Goal: Information Seeking & Learning: Find specific fact

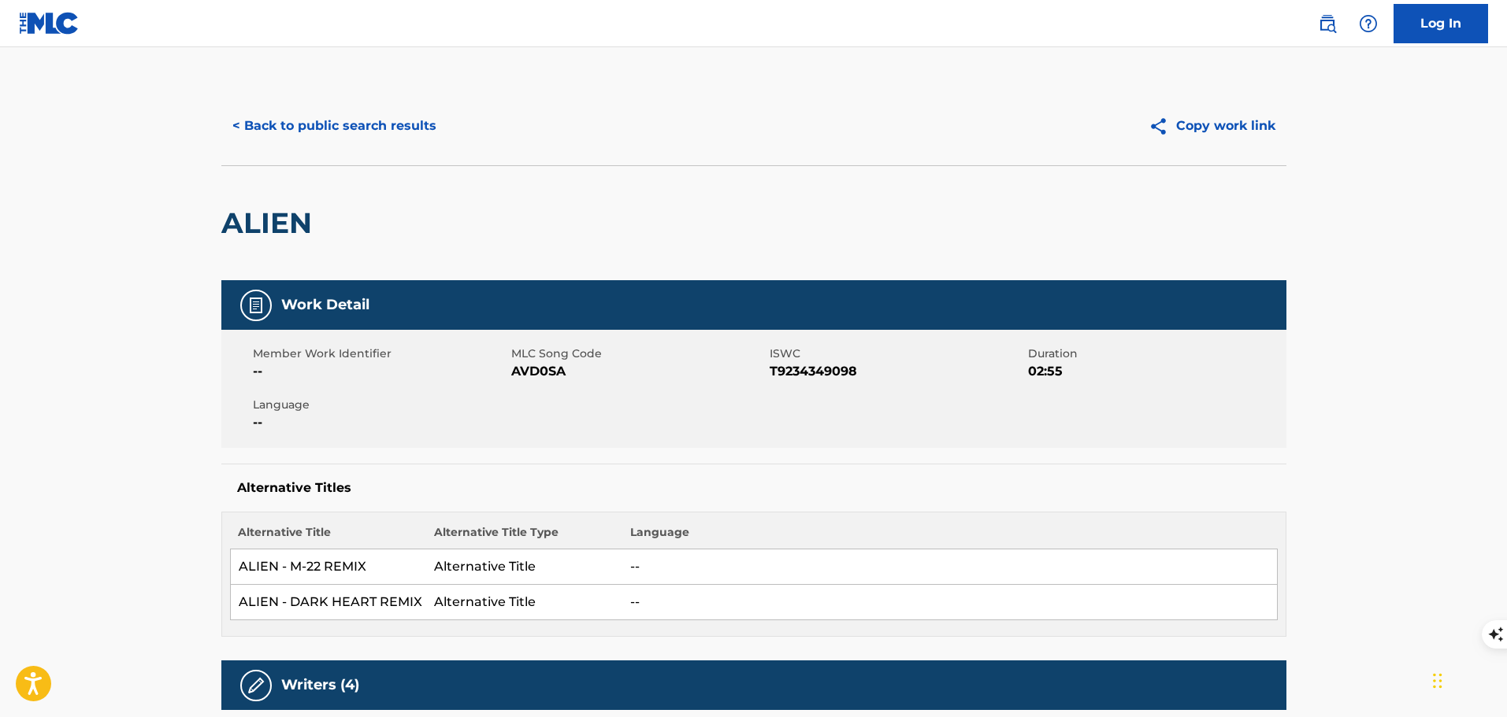
click at [317, 135] on button "< Back to public search results" at bounding box center [334, 125] width 226 height 39
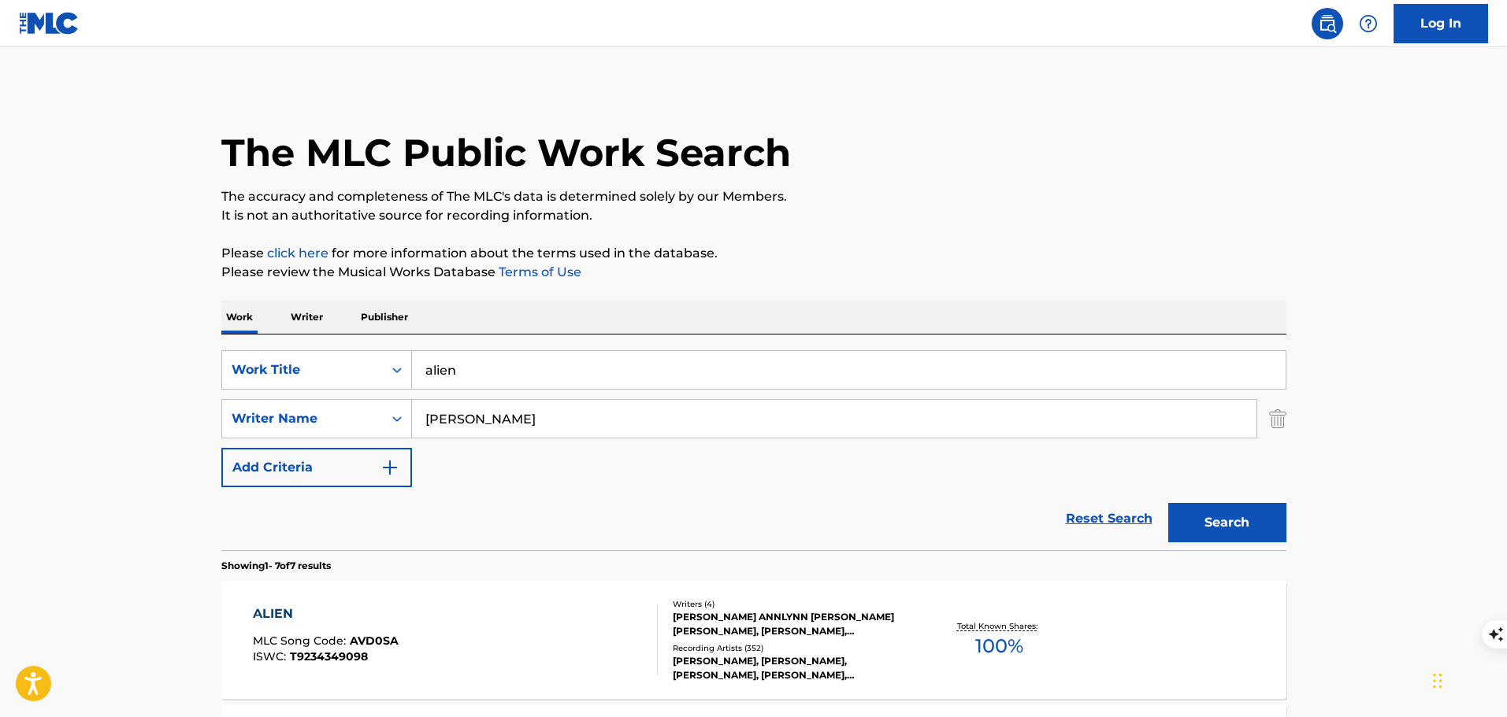
scroll to position [158, 0]
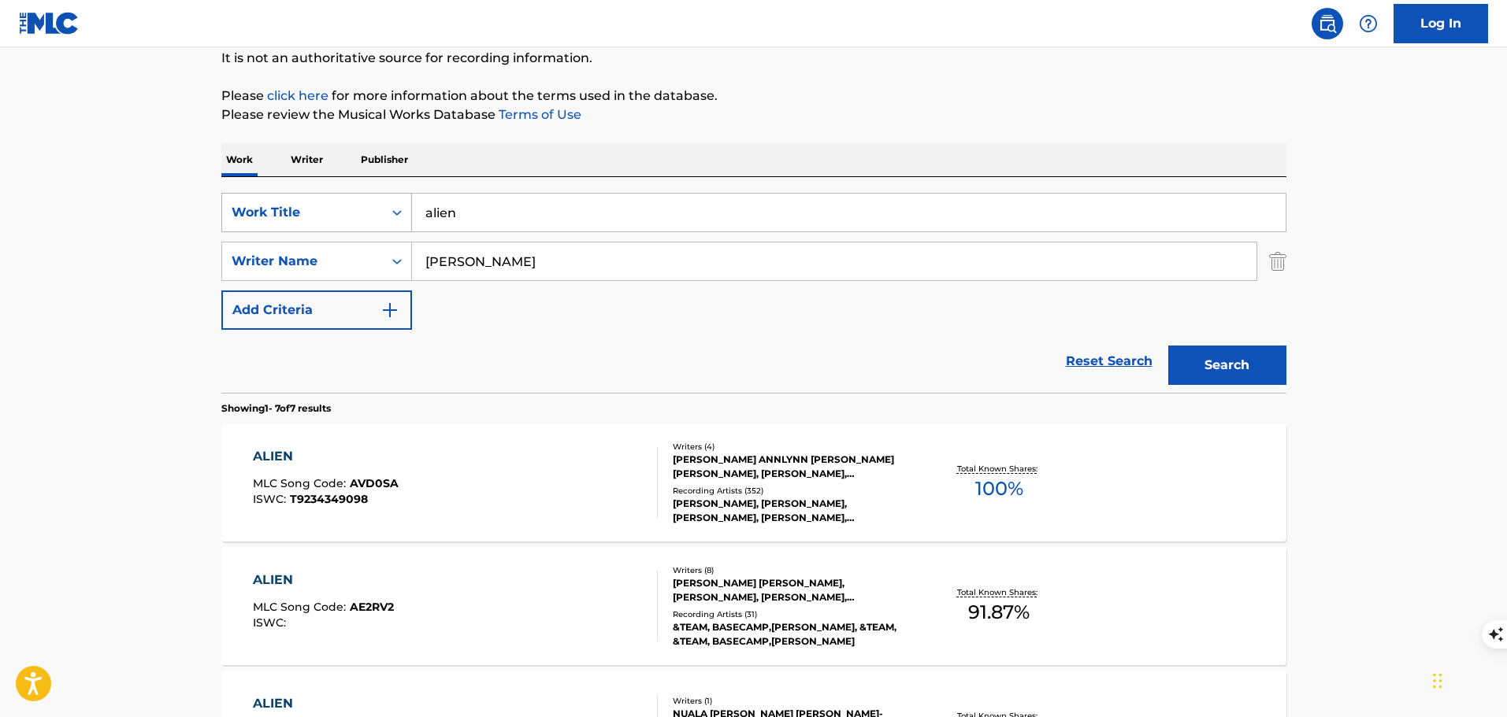
drag, startPoint x: 537, startPoint y: 217, endPoint x: 407, endPoint y: 213, distance: 130.0
click at [407, 213] on div "SearchWithCriteria783a08bd-d74c-4539-ab6c-d5032e3cb138 Work Title alien" at bounding box center [753, 212] width 1065 height 39
paste input "Pa Ti"
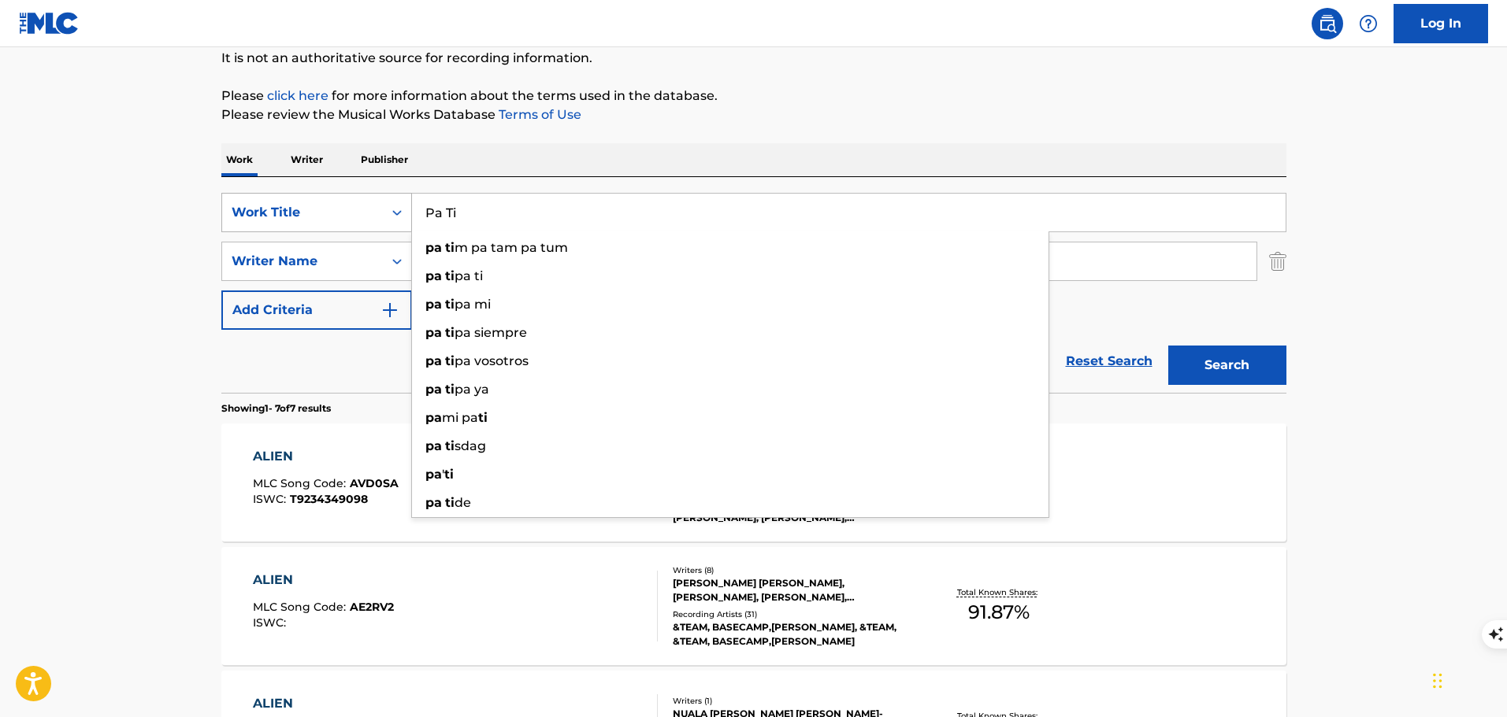
type input "Pa Ti"
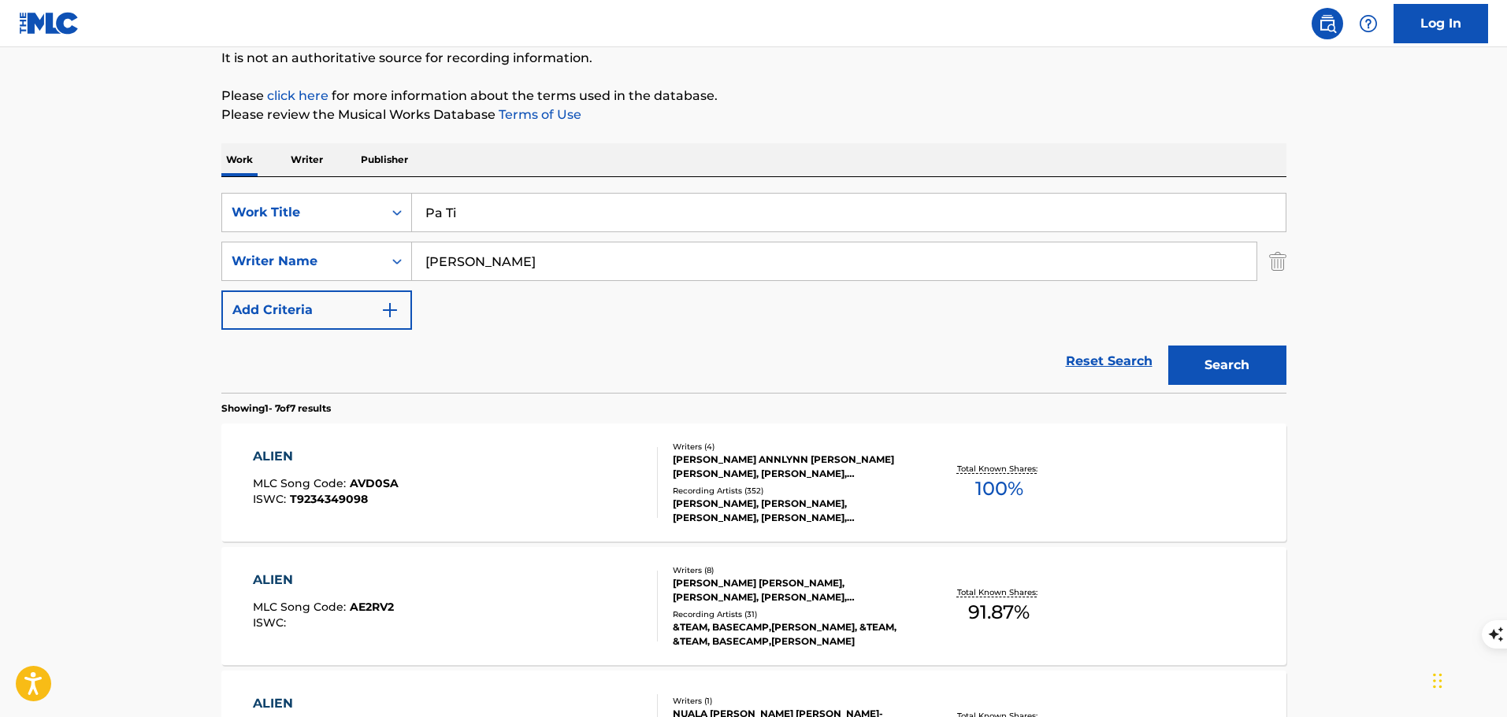
click at [1209, 361] on button "Search" at bounding box center [1227, 365] width 118 height 39
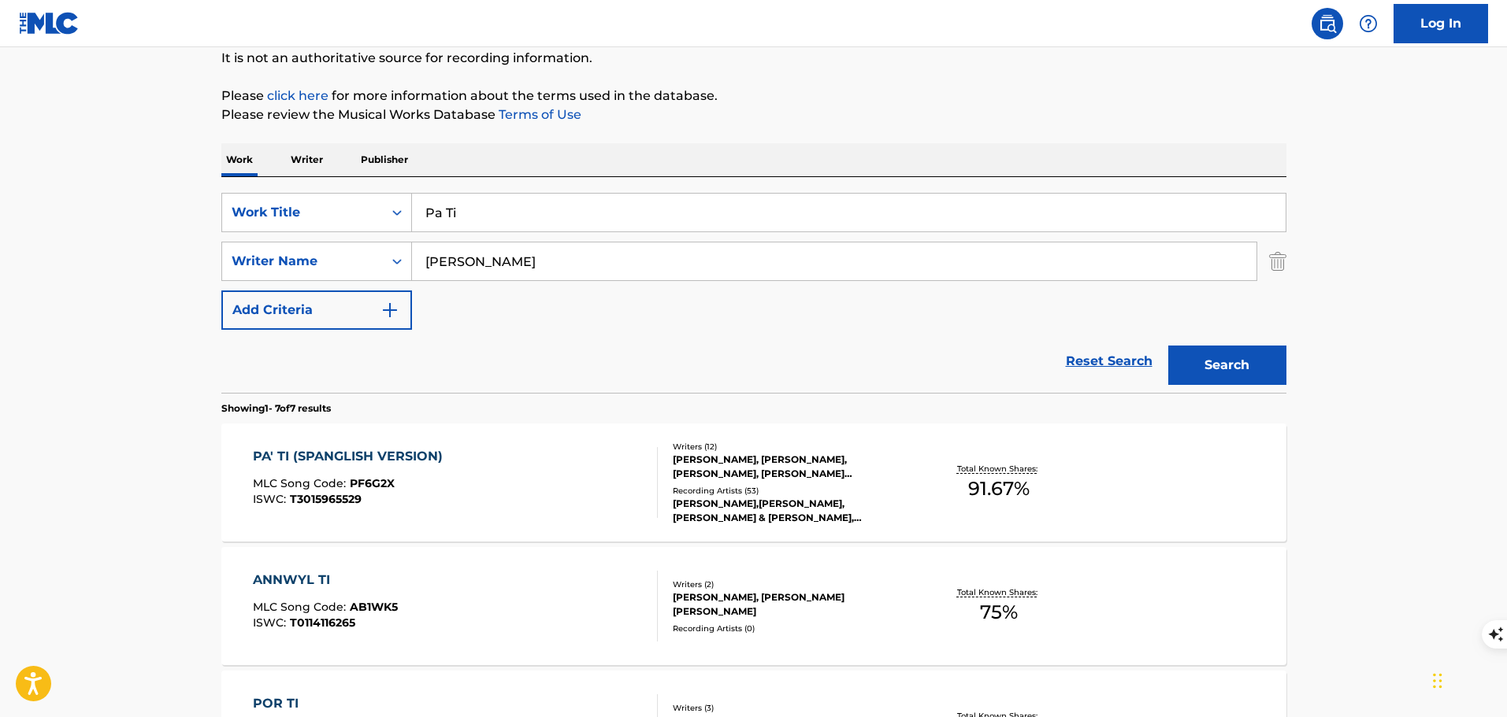
scroll to position [315, 0]
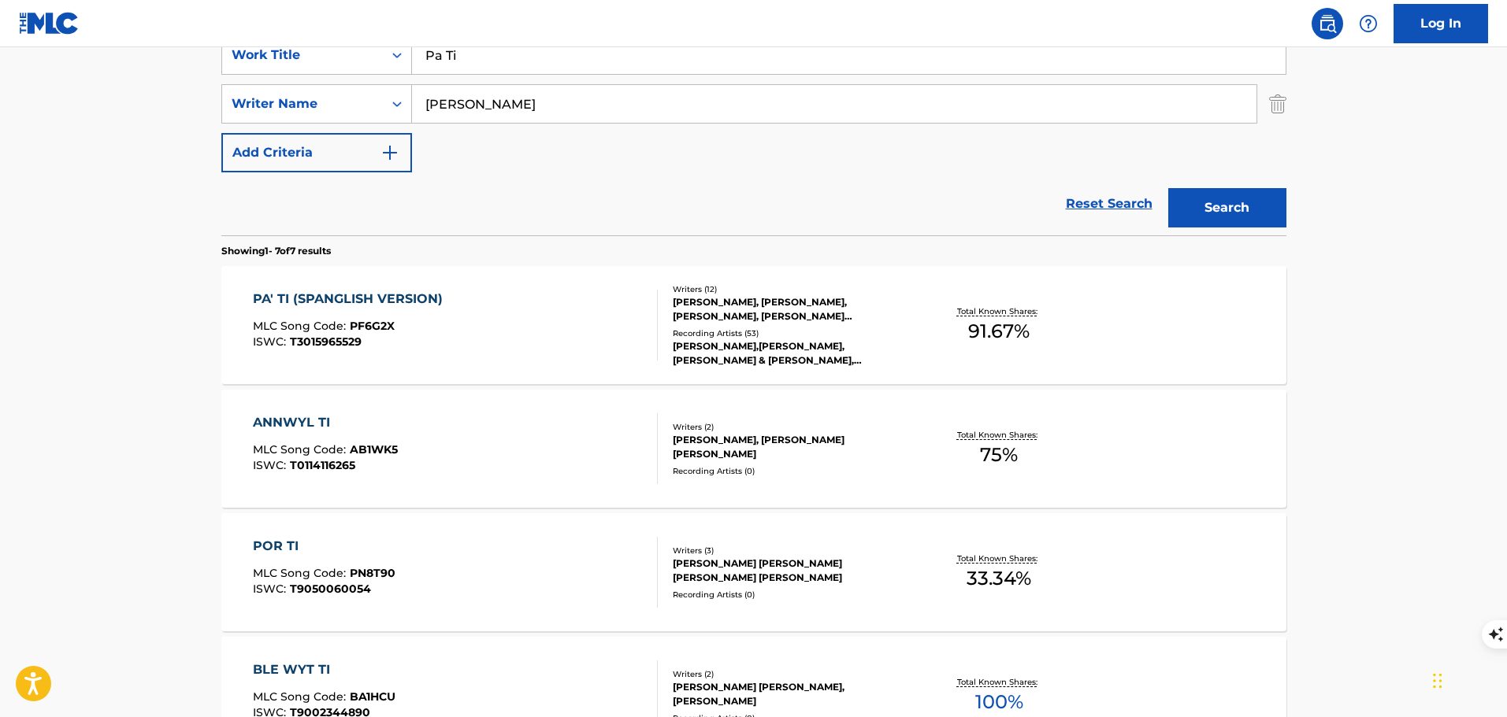
click at [586, 338] on div "PA' TI (SPANGLISH VERSION) MLC Song Code : PF6G2X ISWC : T3015965529" at bounding box center [455, 325] width 405 height 71
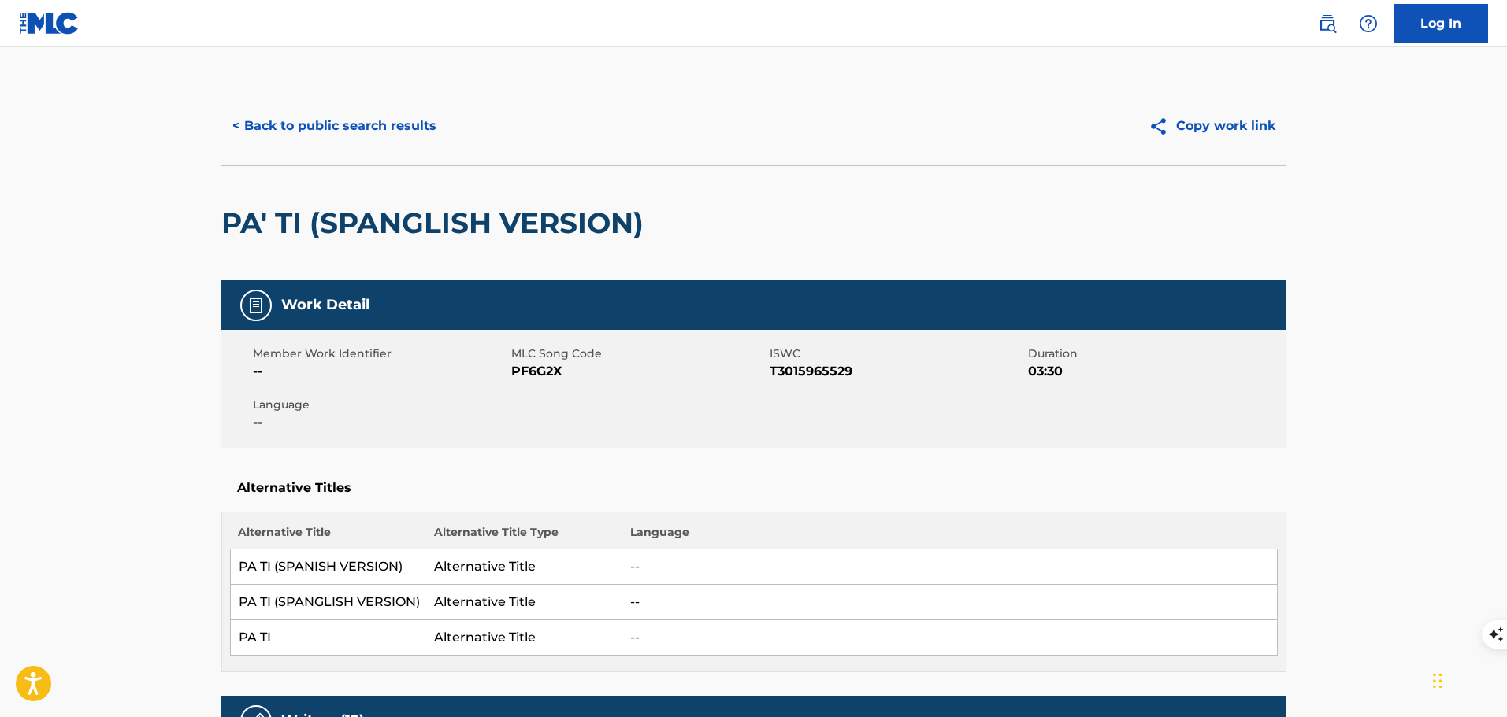
click at [312, 127] on button "< Back to public search results" at bounding box center [334, 125] width 226 height 39
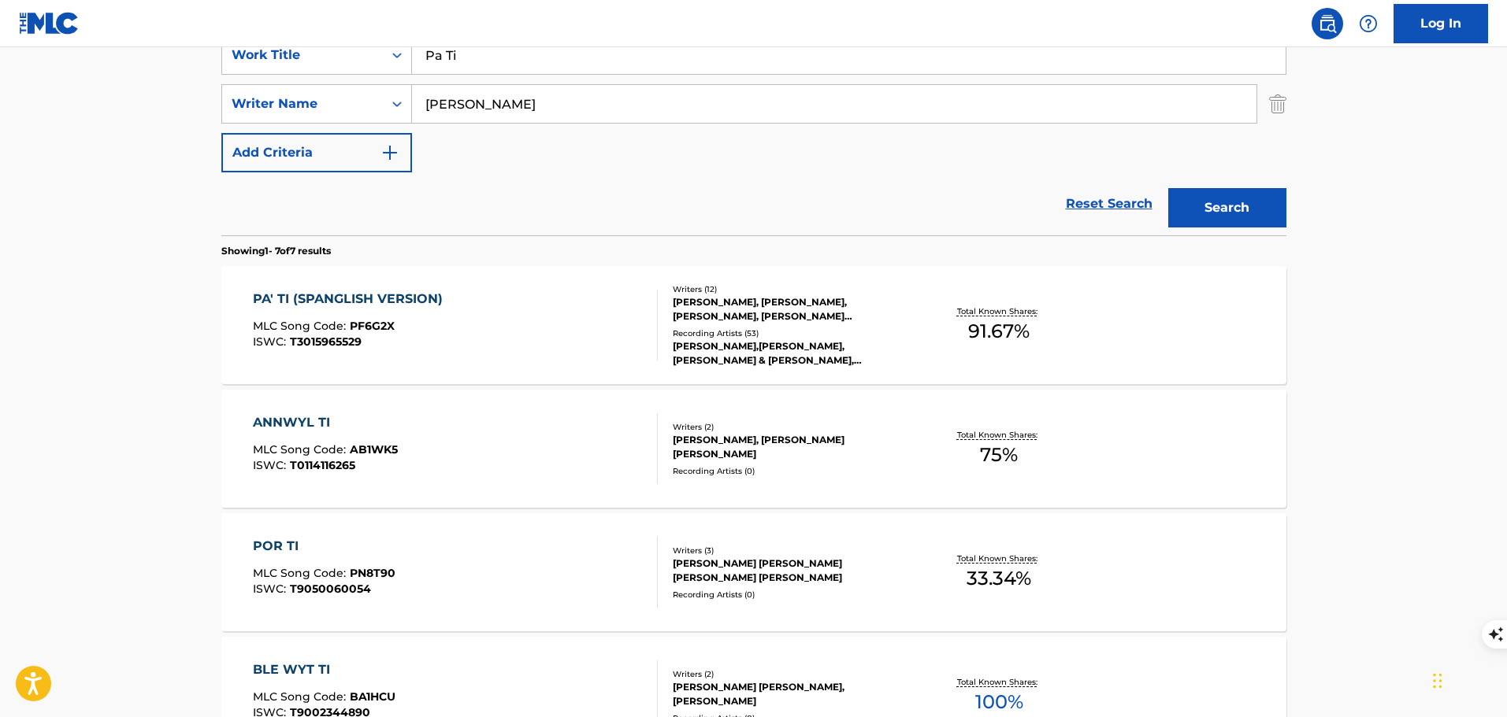
scroll to position [158, 0]
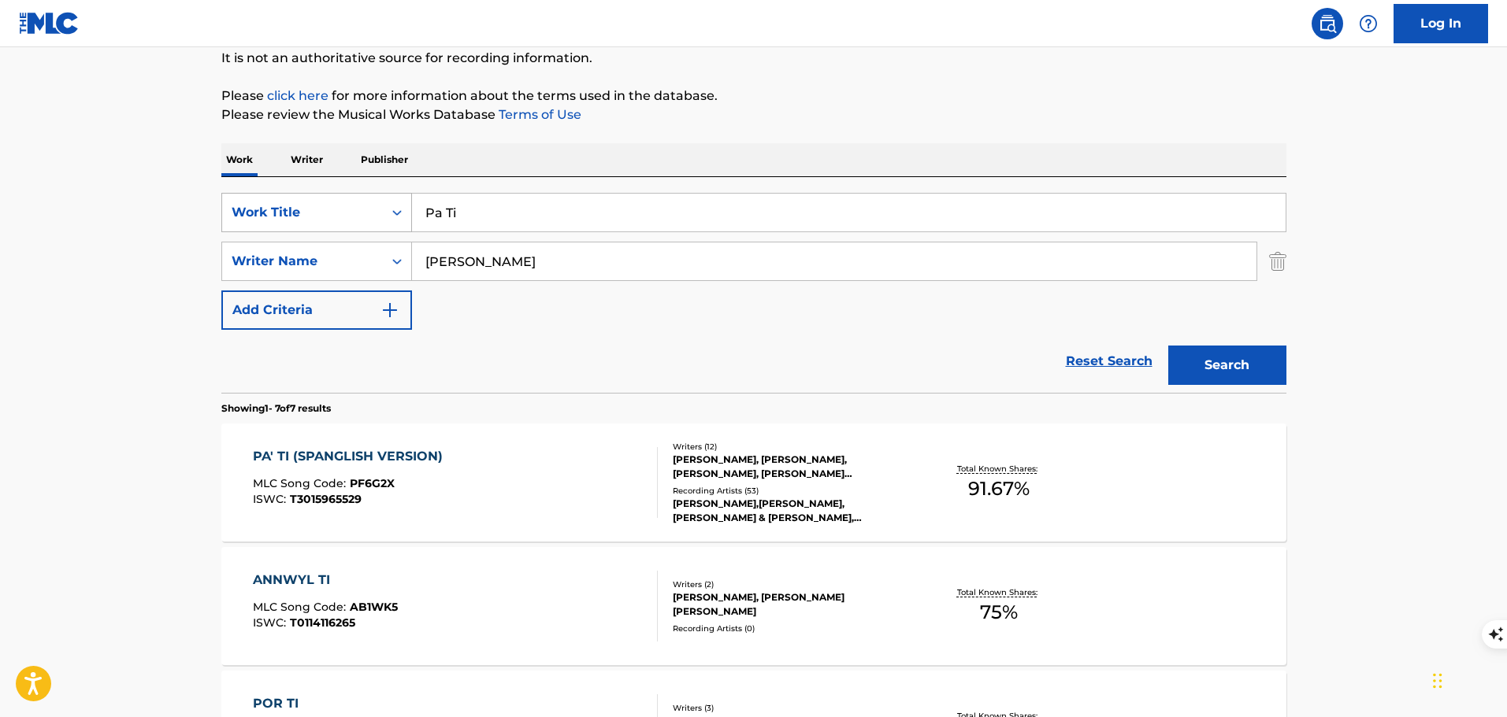
drag, startPoint x: 496, startPoint y: 211, endPoint x: 390, endPoint y: 213, distance: 106.4
click at [390, 213] on div "SearchWithCriteria783a08bd-d74c-4539-ab6c-d5032e3cb138 Work Title Pa Ti" at bounding box center [753, 212] width 1065 height 39
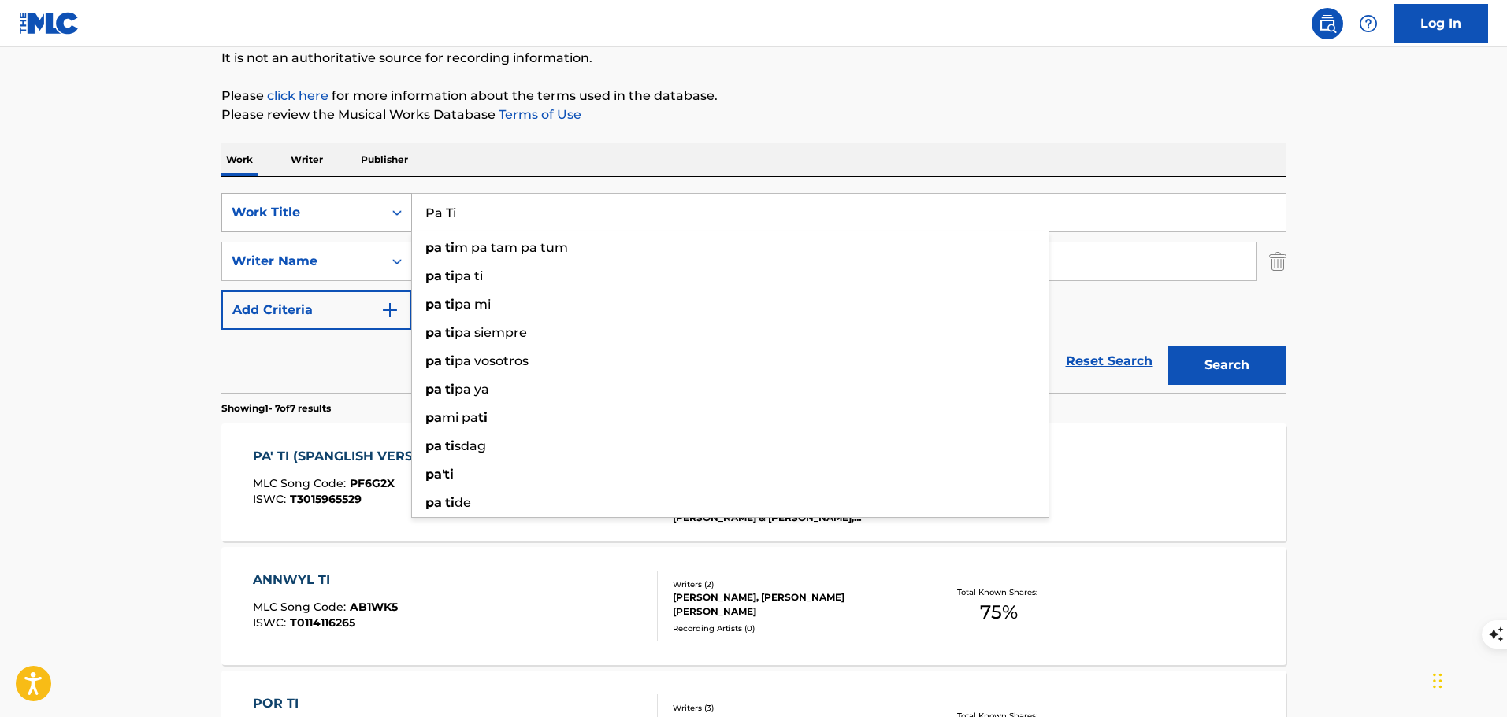
paste input "Ghosttown"
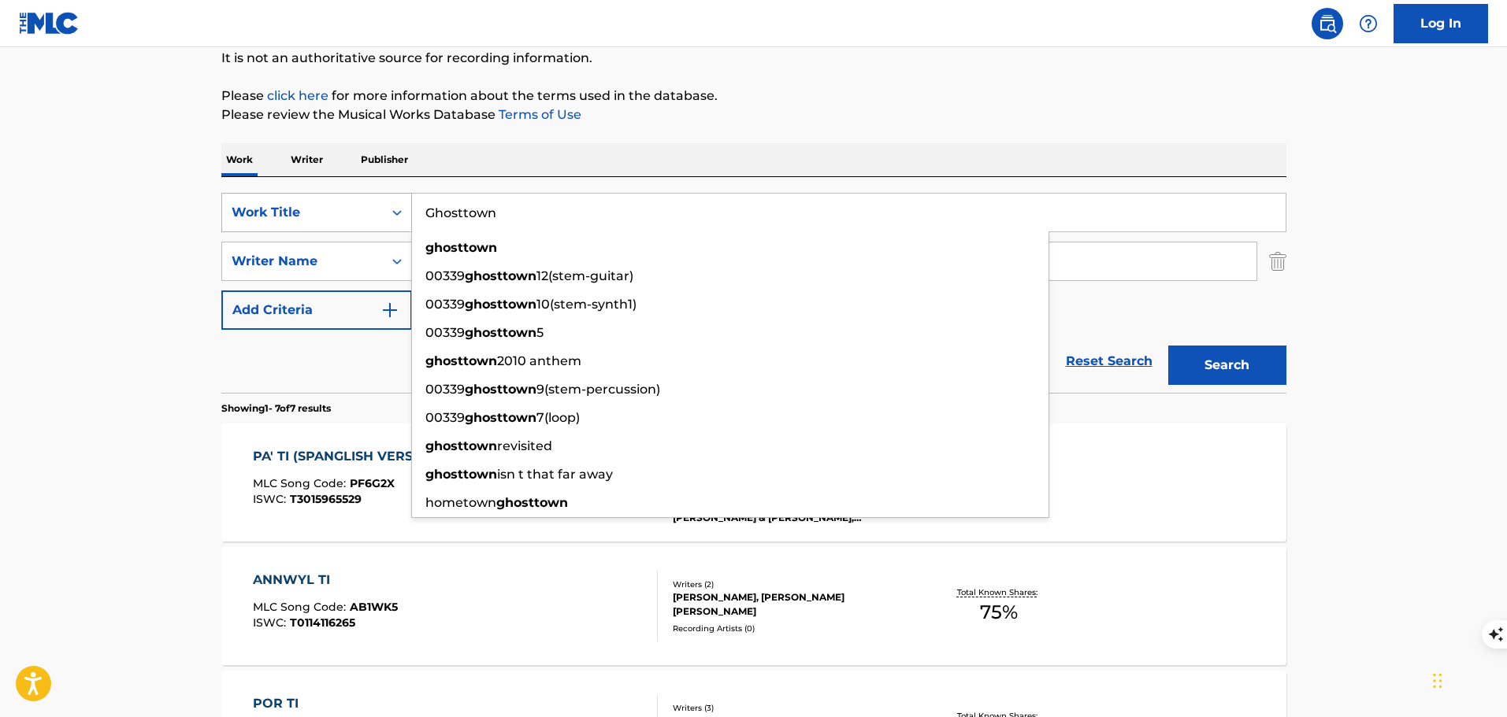
type input "Ghosttown"
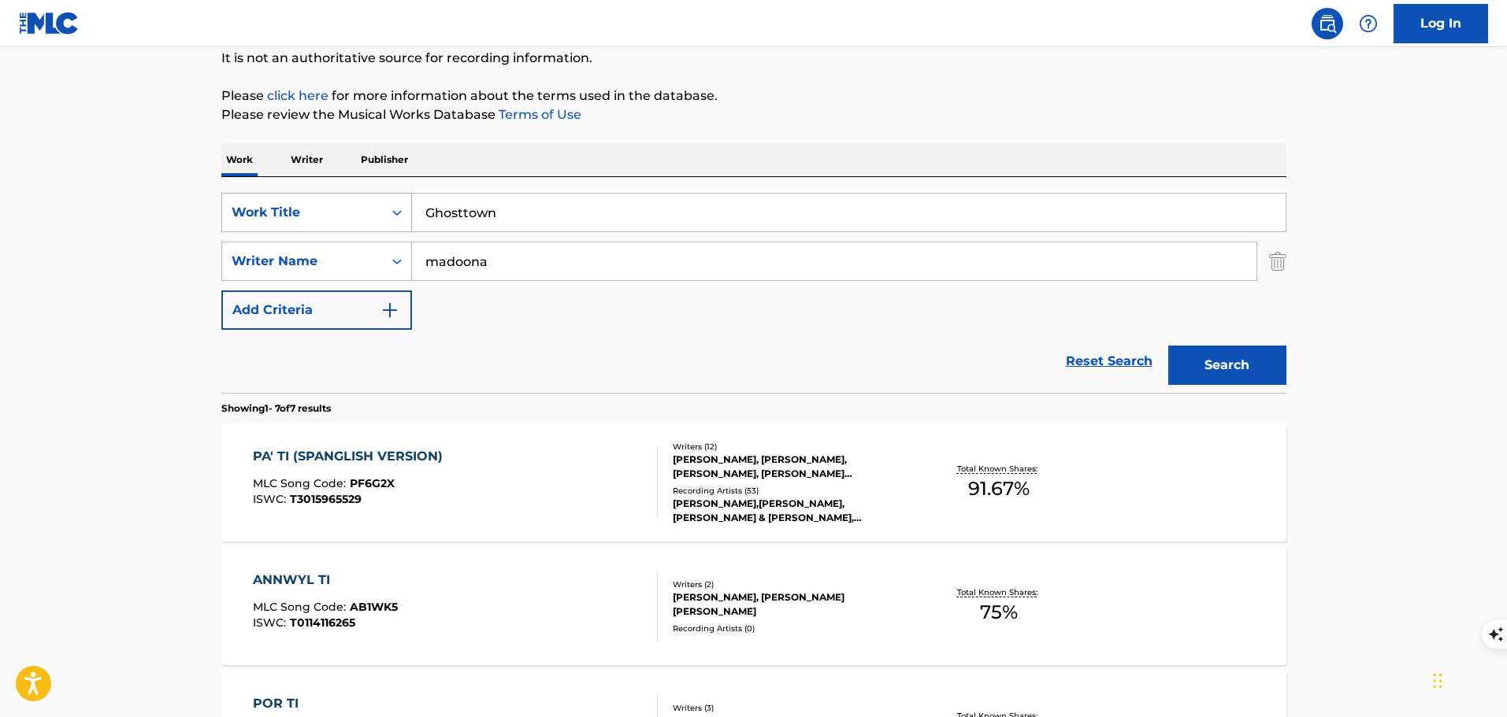
click at [1168, 346] on button "Search" at bounding box center [1227, 365] width 118 height 39
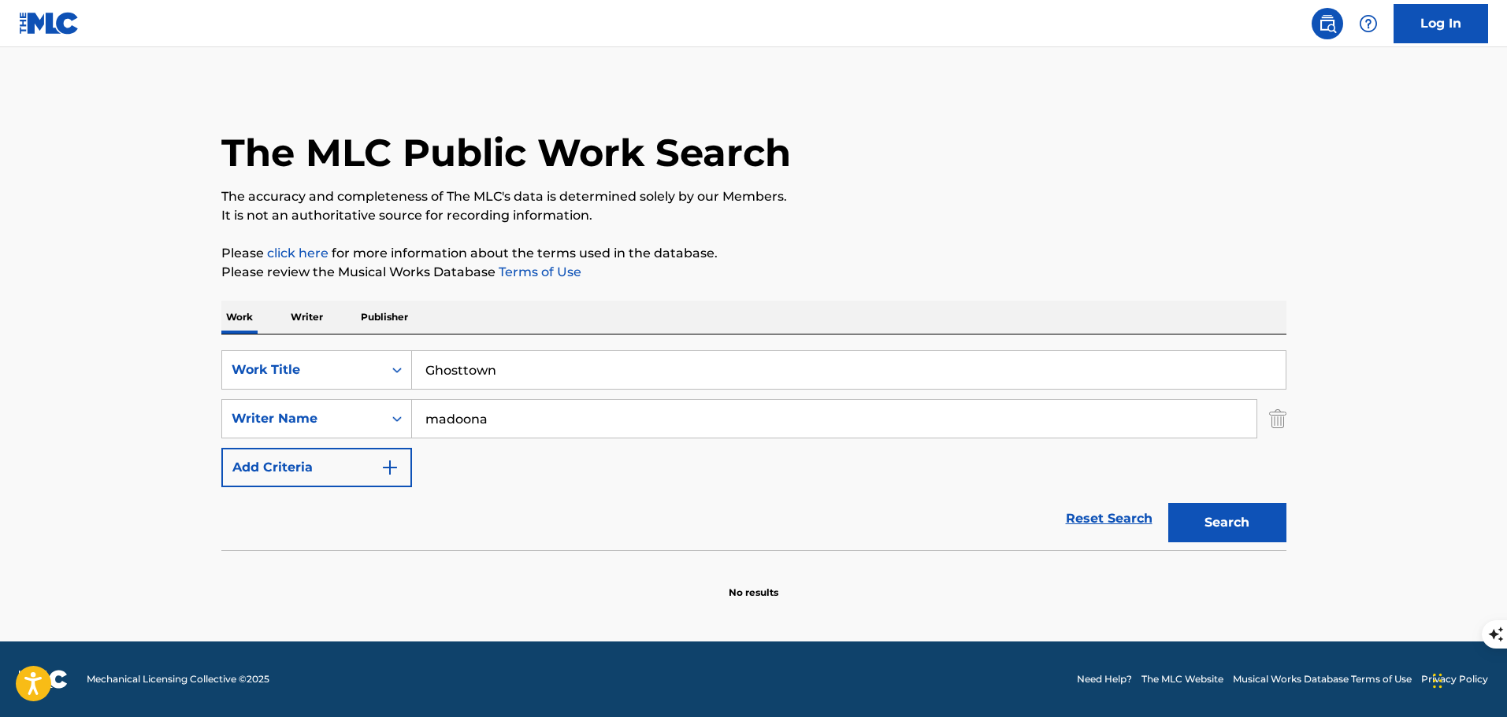
click at [476, 423] on input "madoona" at bounding box center [834, 419] width 844 height 38
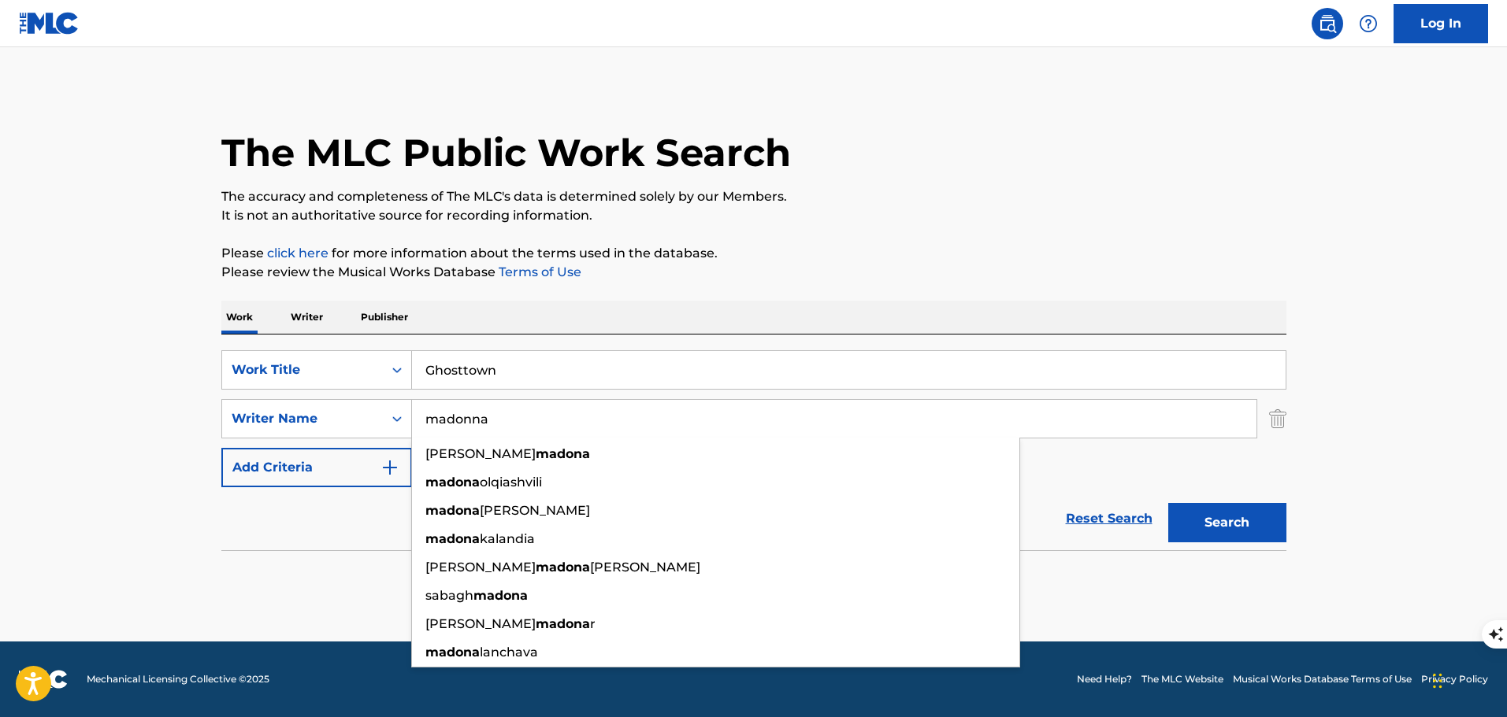
type input "madonna"
click at [1168, 503] on button "Search" at bounding box center [1227, 522] width 118 height 39
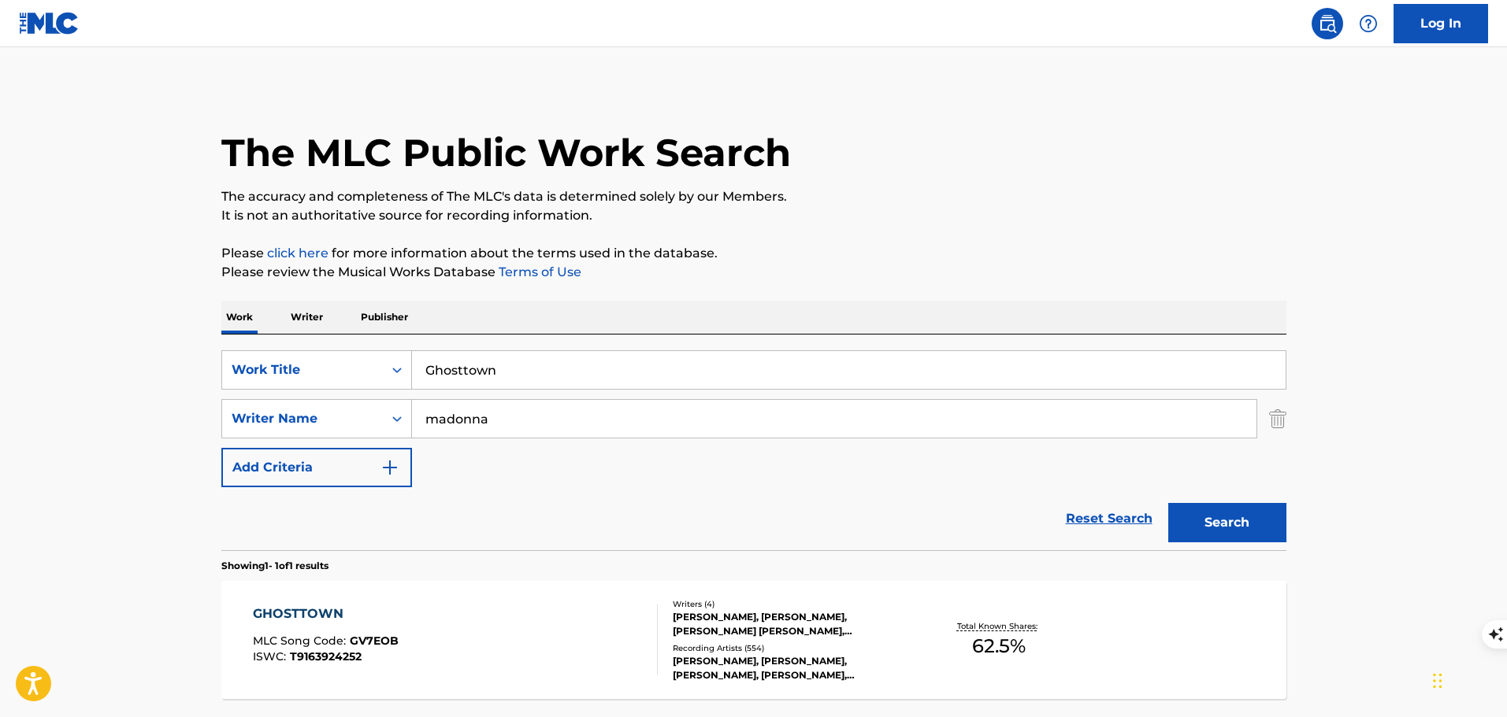
scroll to position [139, 0]
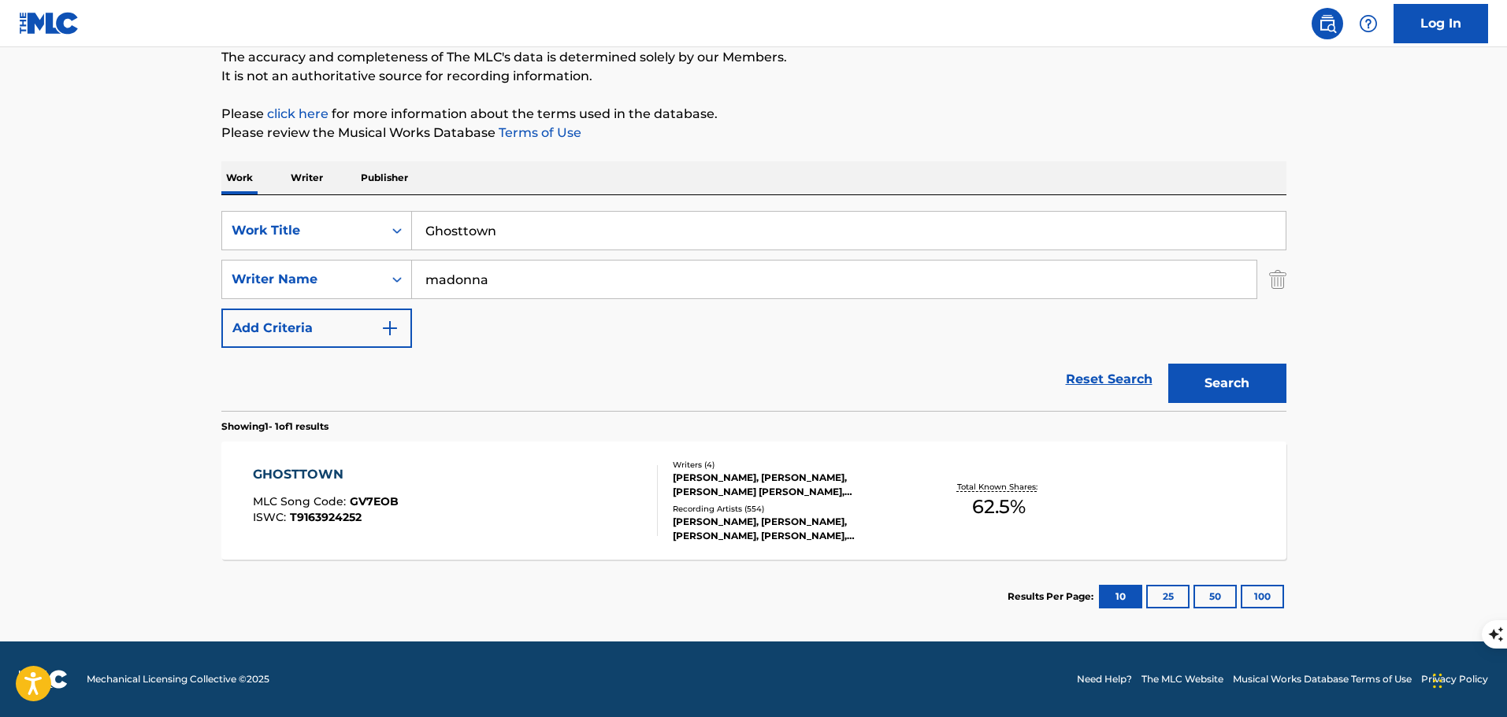
click at [599, 490] on div "GHOSTTOWN MLC Song Code : GV7EOB ISWC : T9163924252" at bounding box center [455, 500] width 405 height 71
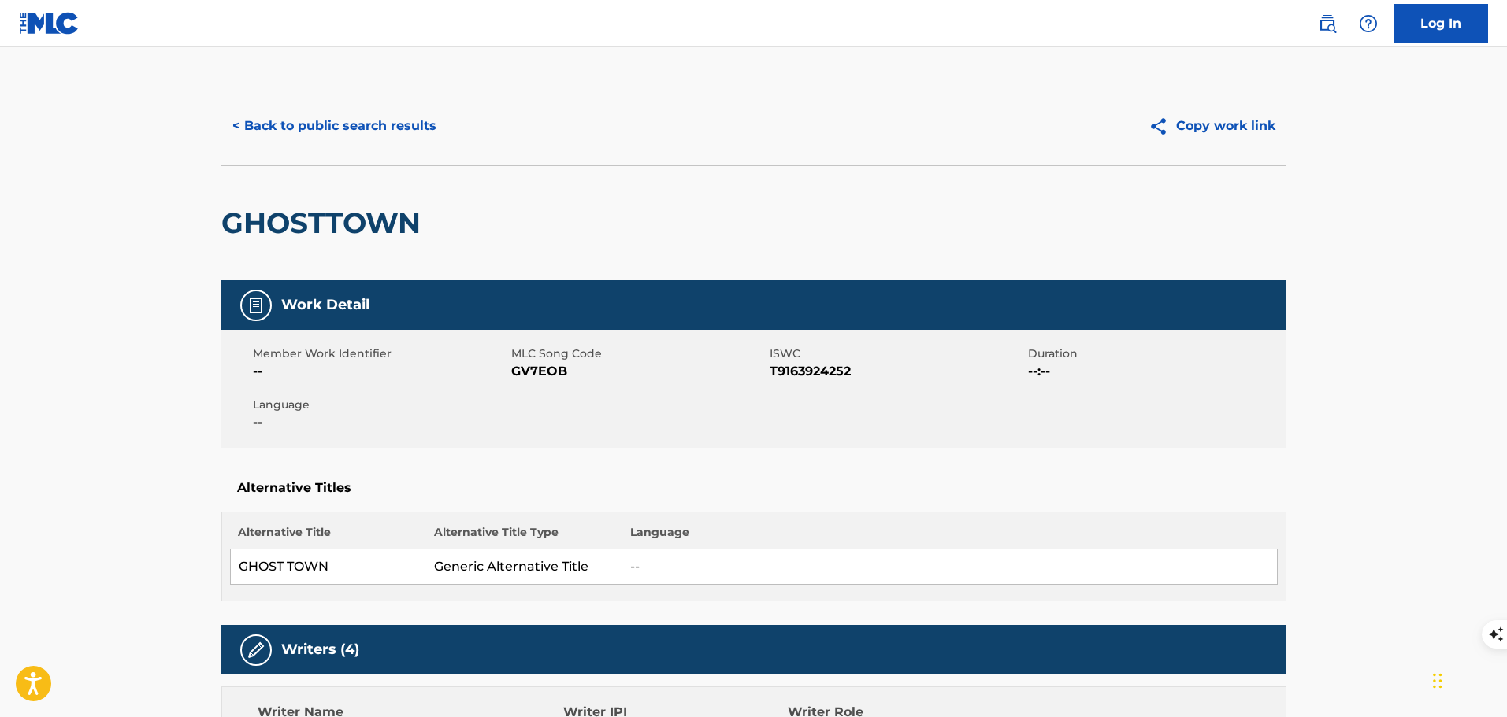
click at [386, 135] on button "< Back to public search results" at bounding box center [334, 125] width 226 height 39
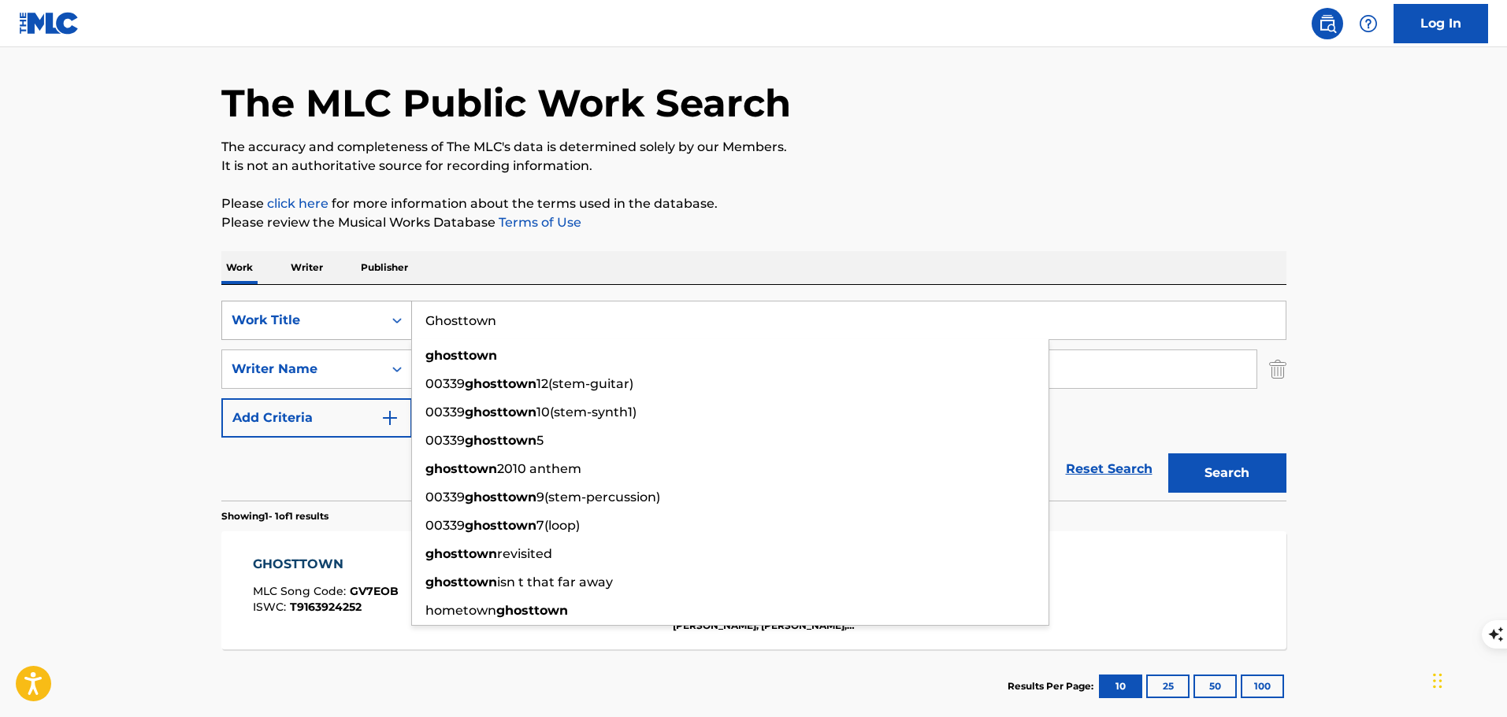
drag, startPoint x: 428, startPoint y: 323, endPoint x: 391, endPoint y: 328, distance: 36.6
click at [391, 328] on div "SearchWithCriteria783a08bd-d74c-4539-ab6c-d5032e3cb138 Work Title Ghosttown gho…" at bounding box center [753, 320] width 1065 height 39
paste input "One of Them Girls"
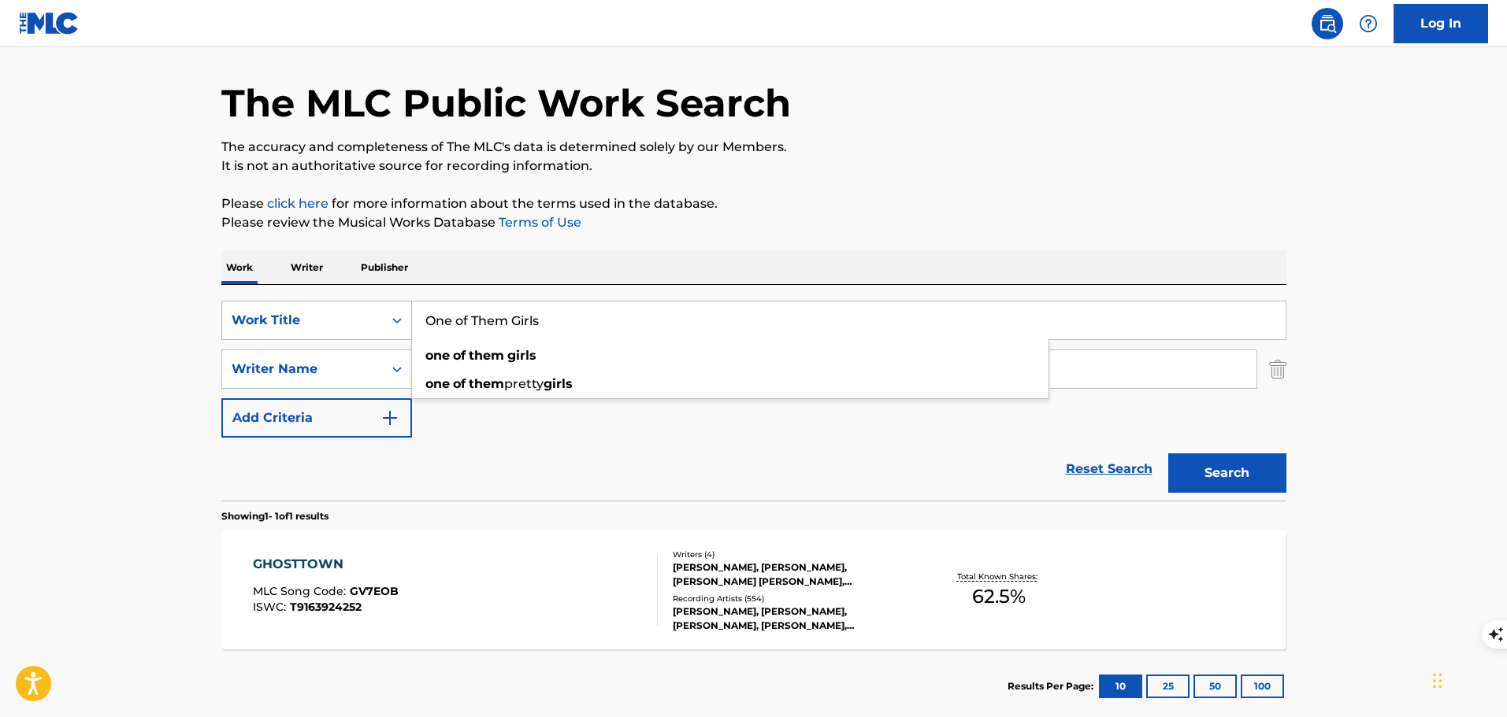
type input "One of Them Girls"
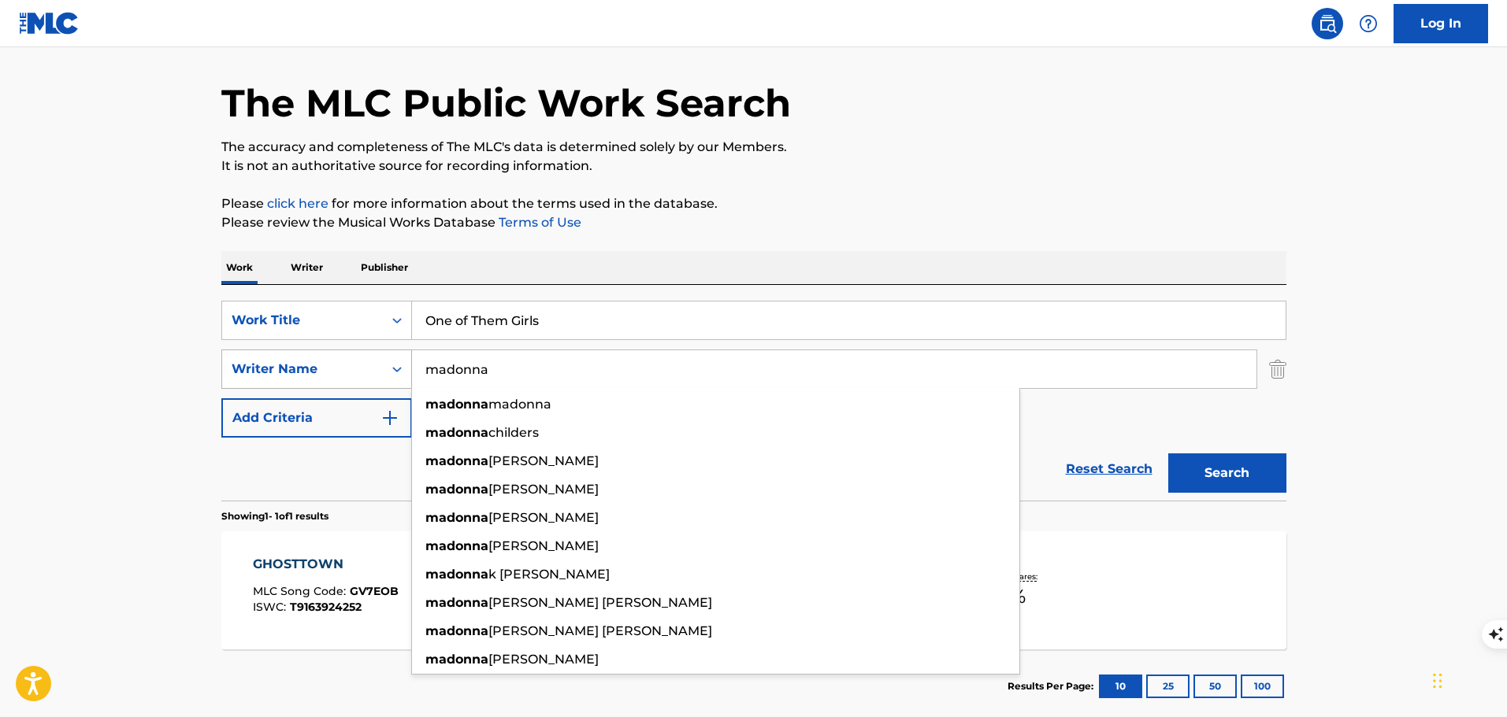
drag, startPoint x: 517, startPoint y: 358, endPoint x: 384, endPoint y: 382, distance: 136.0
click at [384, 382] on div "SearchWithCriteriacb5f5fc1-c7f8-4a6a-82c4-faf4d1ed1642 Writer Name [PERSON_NAME…" at bounding box center [753, 369] width 1065 height 39
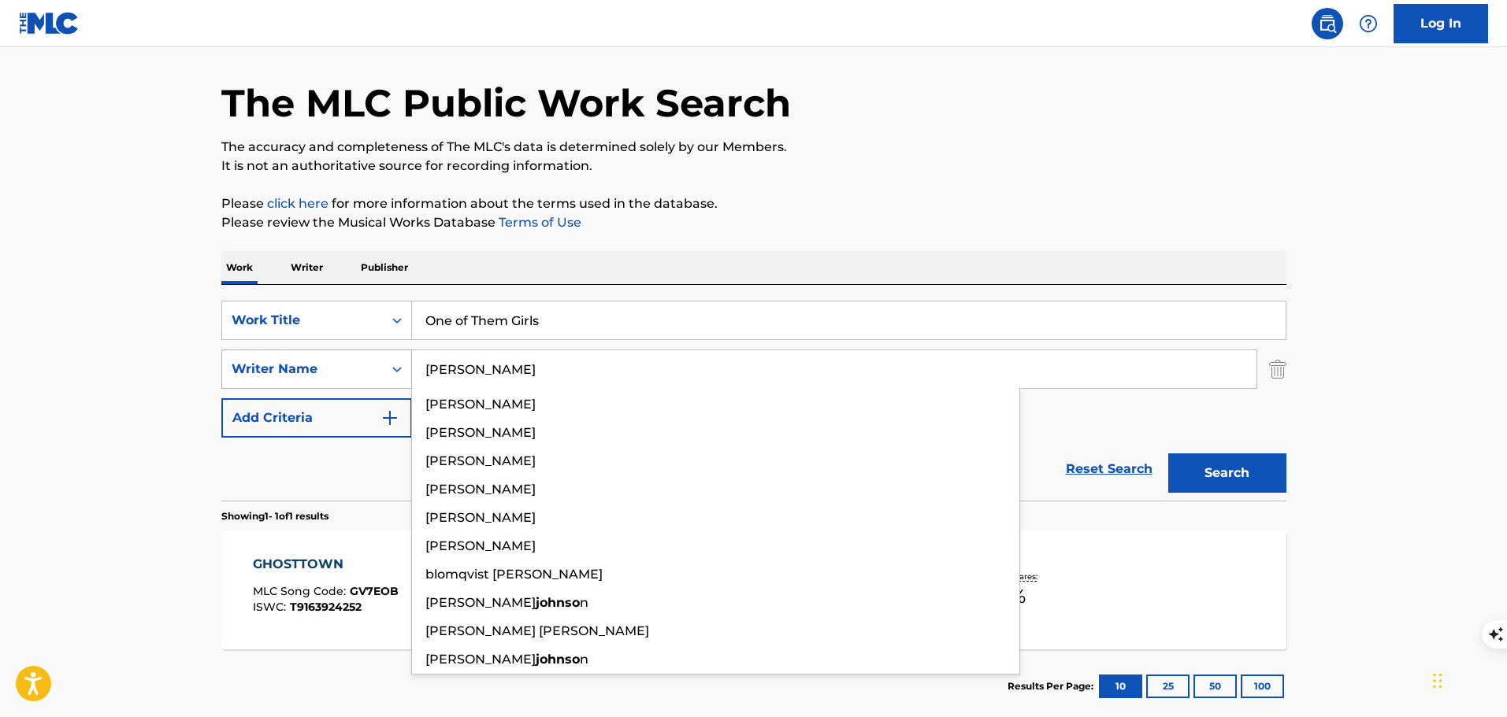
type input "[PERSON_NAME]"
click at [1168, 454] on button "Search" at bounding box center [1227, 473] width 118 height 39
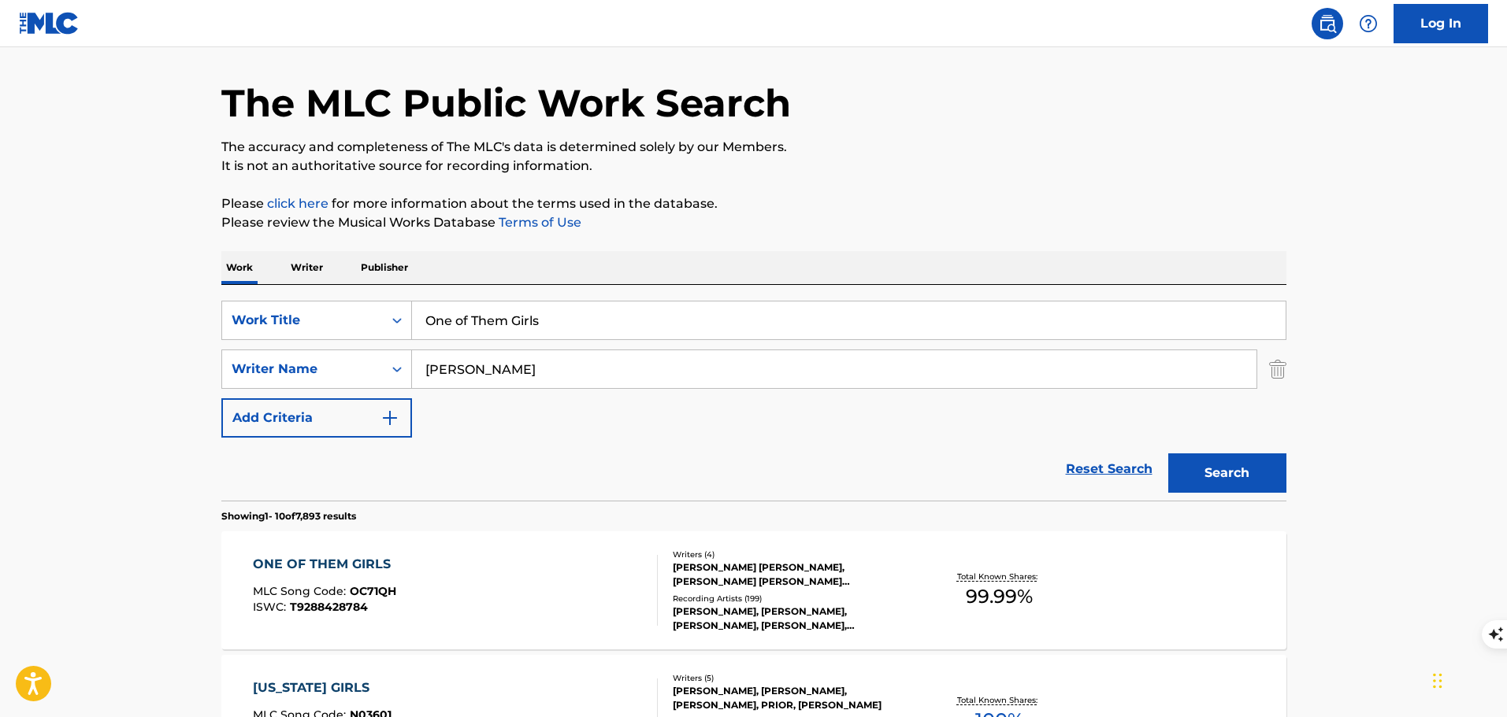
scroll to position [128, 0]
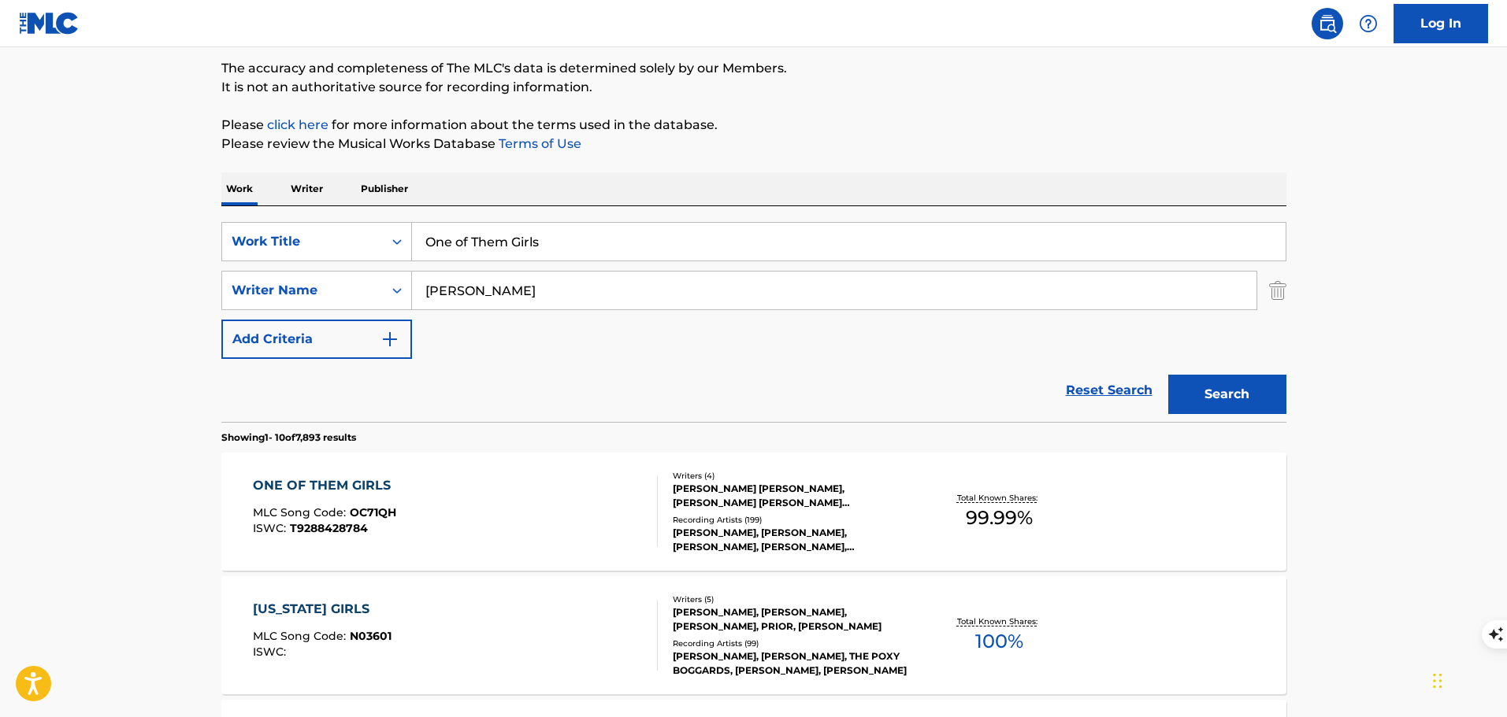
click at [549, 488] on div "ONE OF THEM GIRLS MLC Song Code : OC71QH ISWC : T9288428784" at bounding box center [455, 511] width 405 height 71
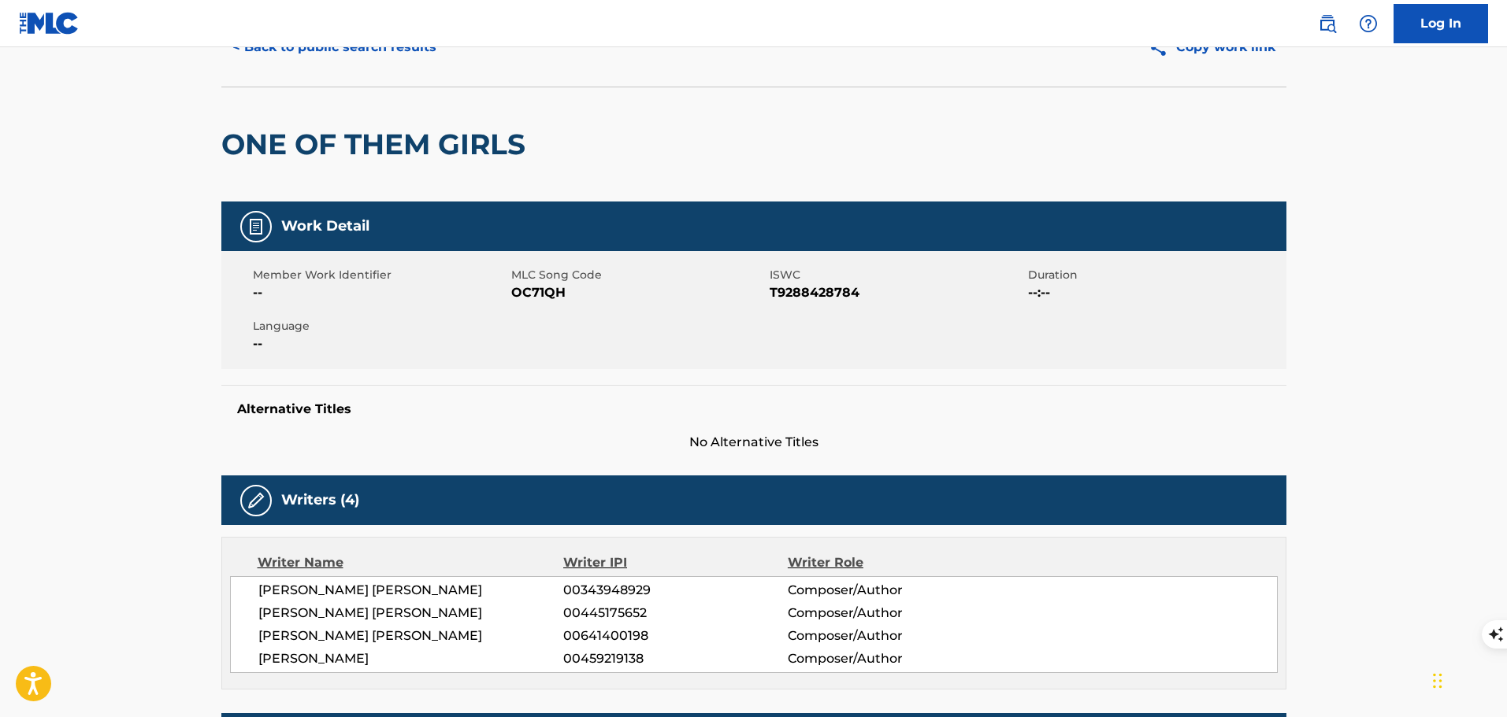
scroll to position [158, 0]
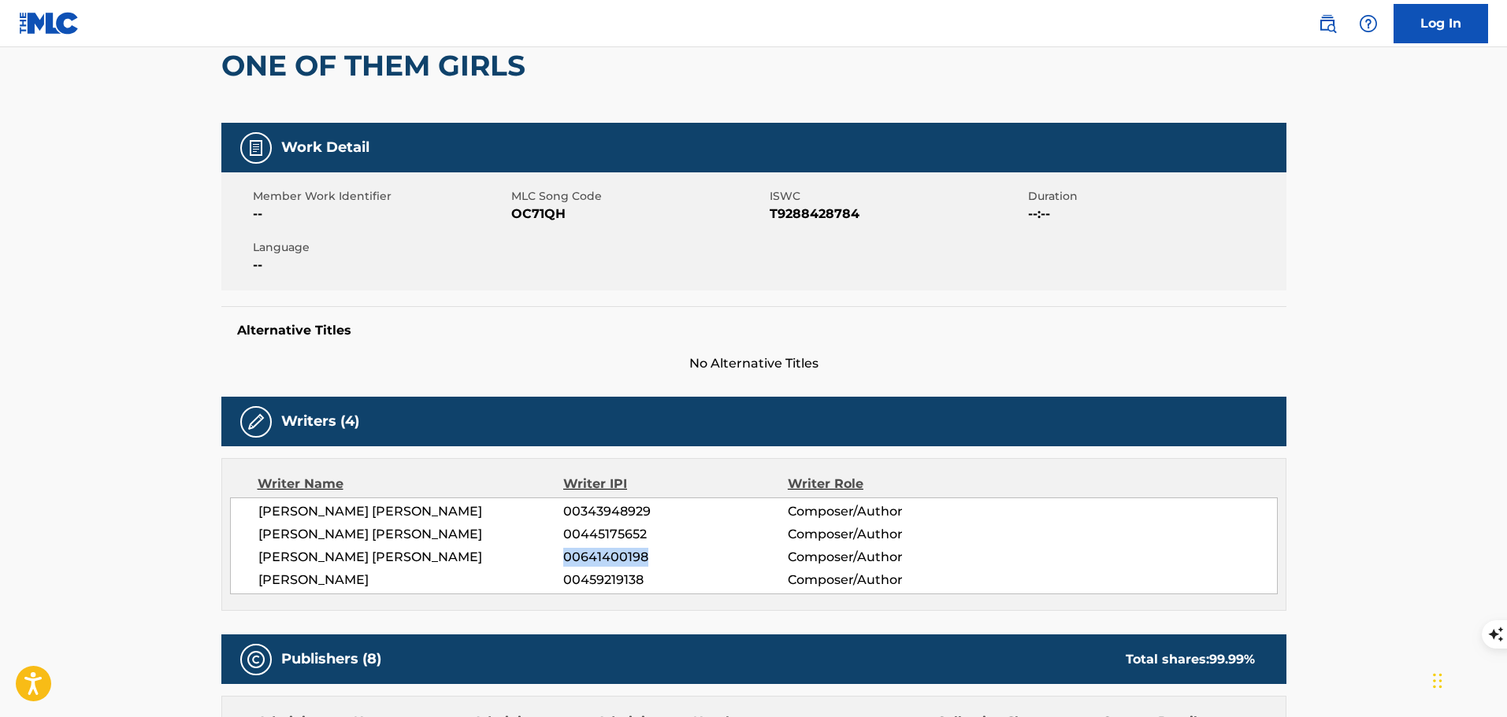
drag, startPoint x: 628, startPoint y: 560, endPoint x: 566, endPoint y: 569, distance: 62.8
click at [566, 569] on div "[PERSON_NAME] [PERSON_NAME] 00343948929 Composer/Author [PERSON_NAME] [PERSON_N…" at bounding box center [753, 546] width 1047 height 97
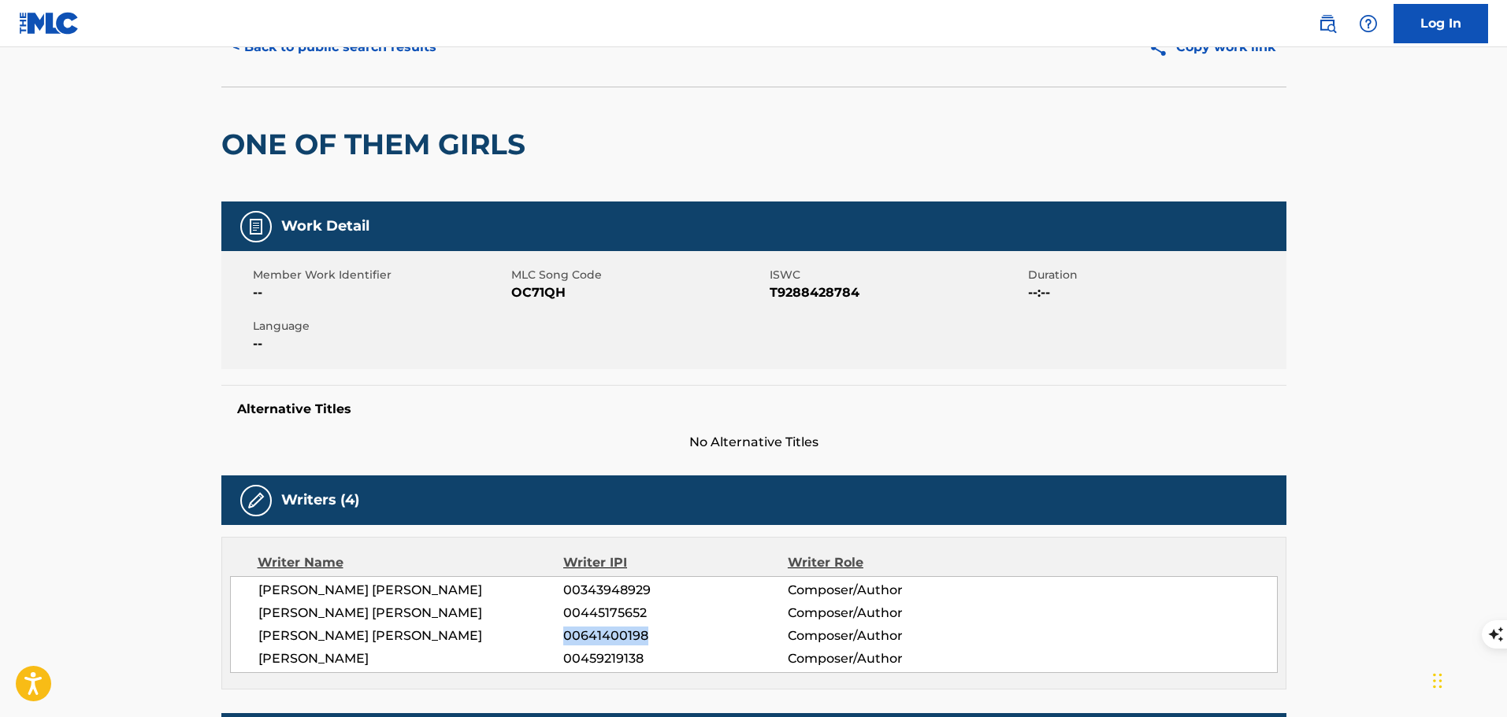
scroll to position [0, 0]
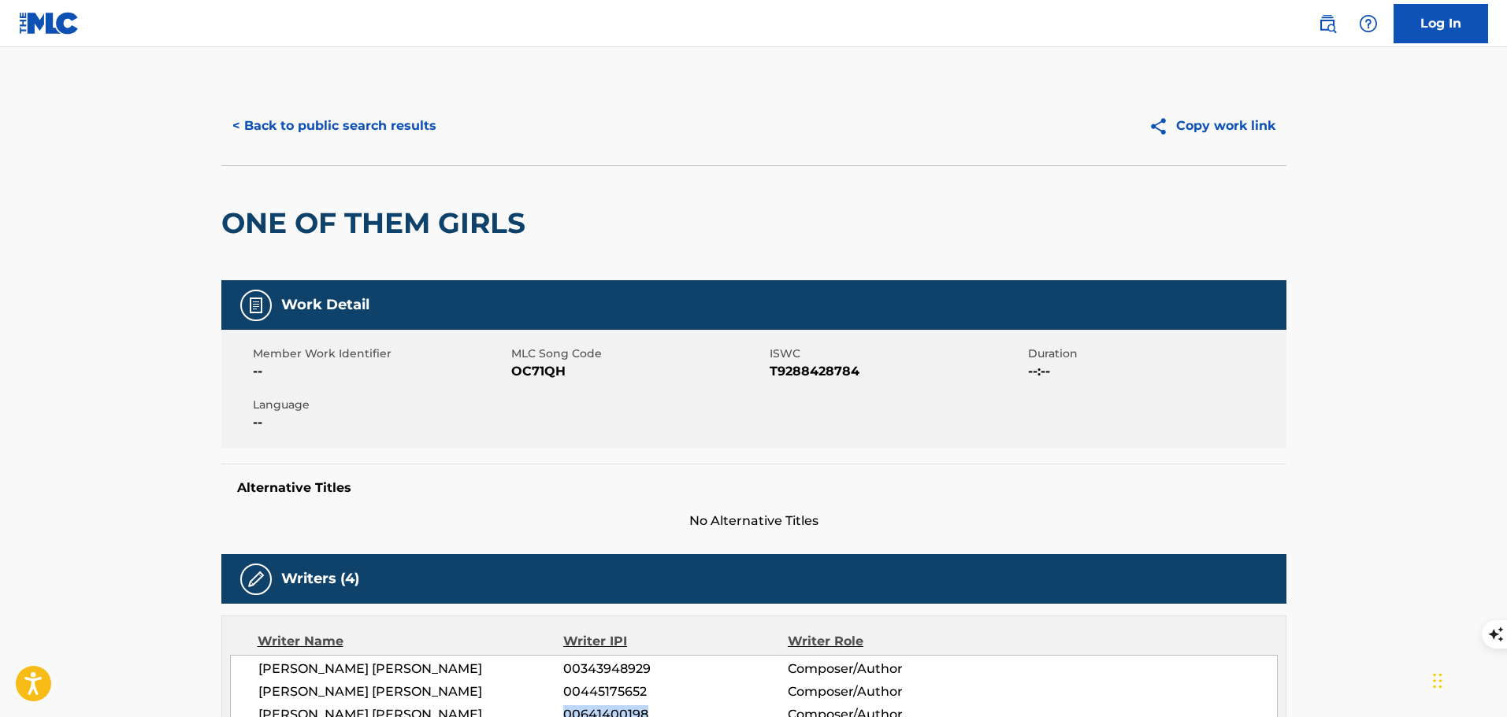
click at [382, 132] on button "< Back to public search results" at bounding box center [334, 125] width 226 height 39
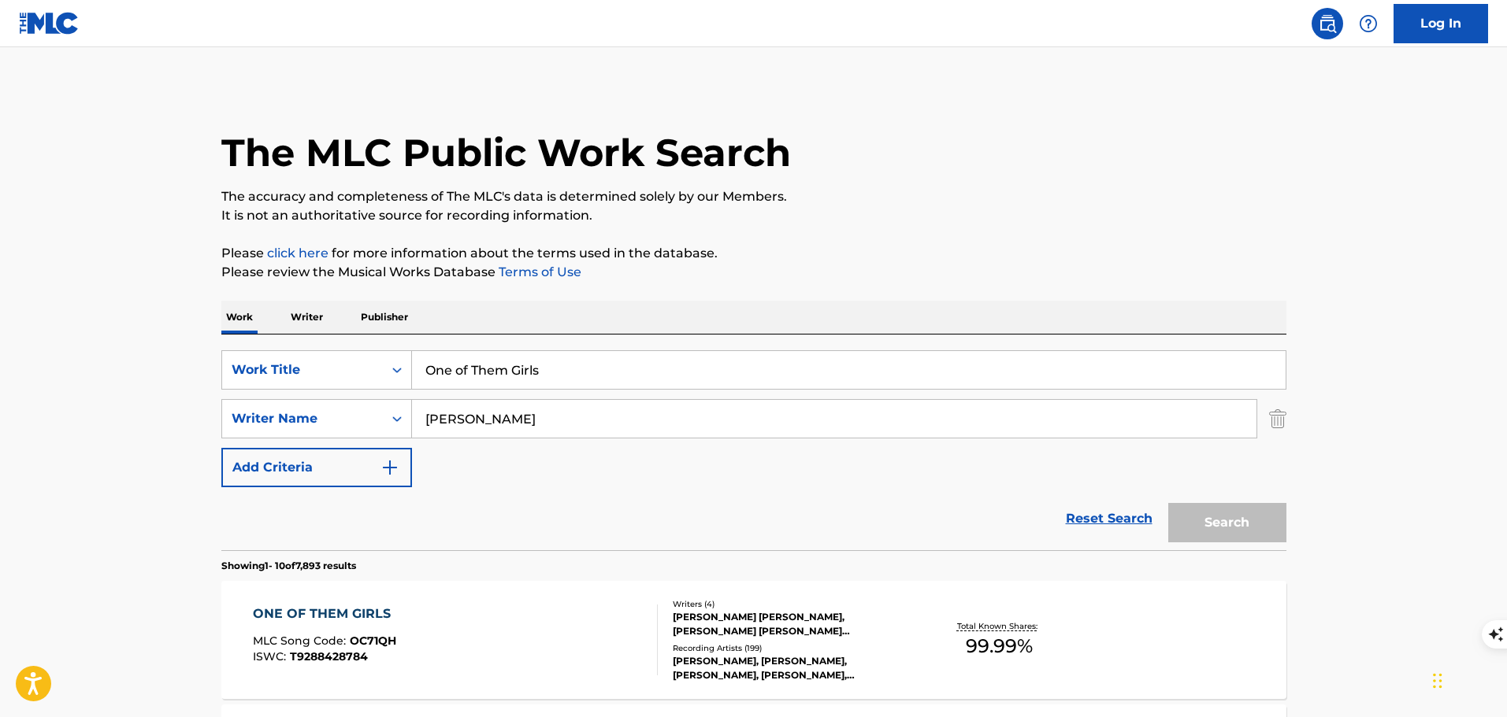
scroll to position [128, 0]
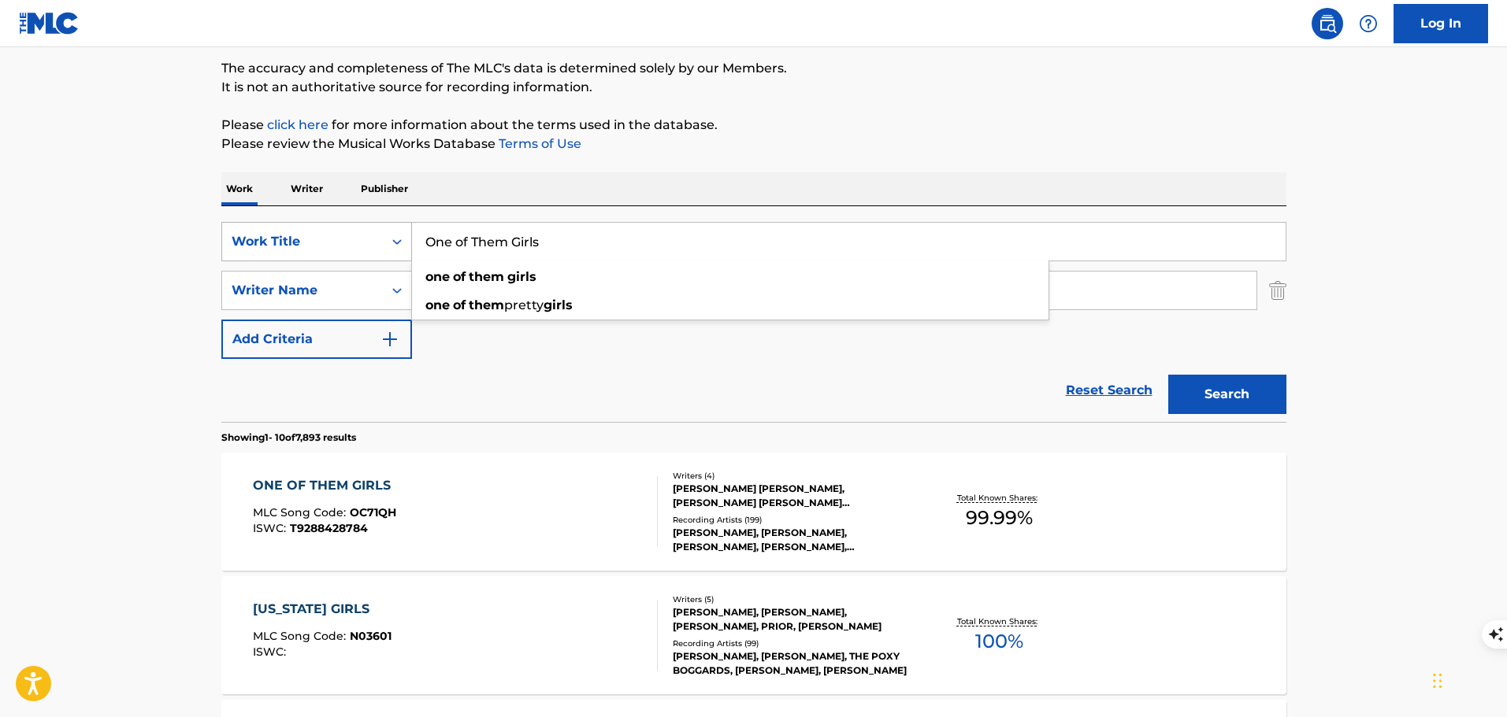
drag, startPoint x: 539, startPoint y: 244, endPoint x: 409, endPoint y: 250, distance: 130.1
click at [409, 250] on div "SearchWithCriteria783a08bd-d74c-4539-ab6c-d5032e3cb138 Work Title One of Them G…" at bounding box center [753, 241] width 1065 height 39
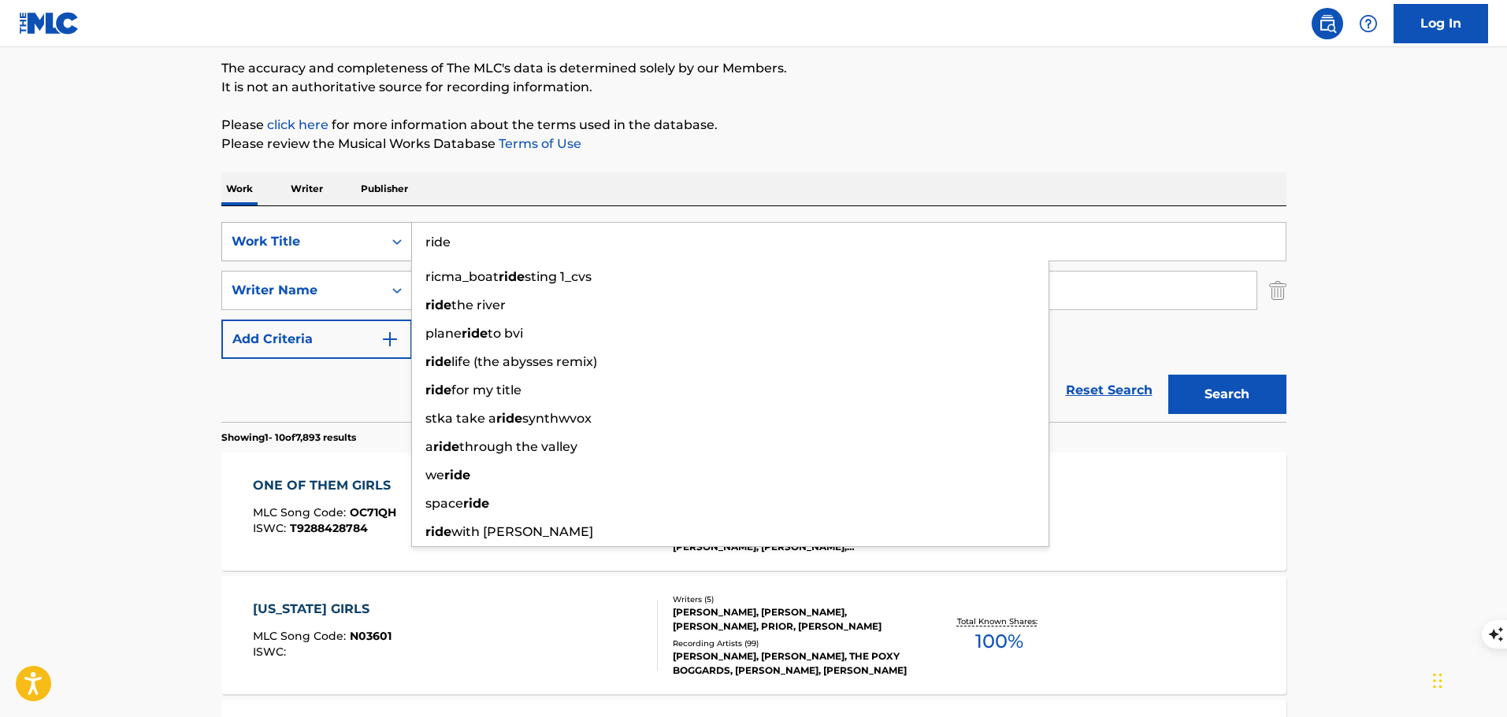
type input "ride"
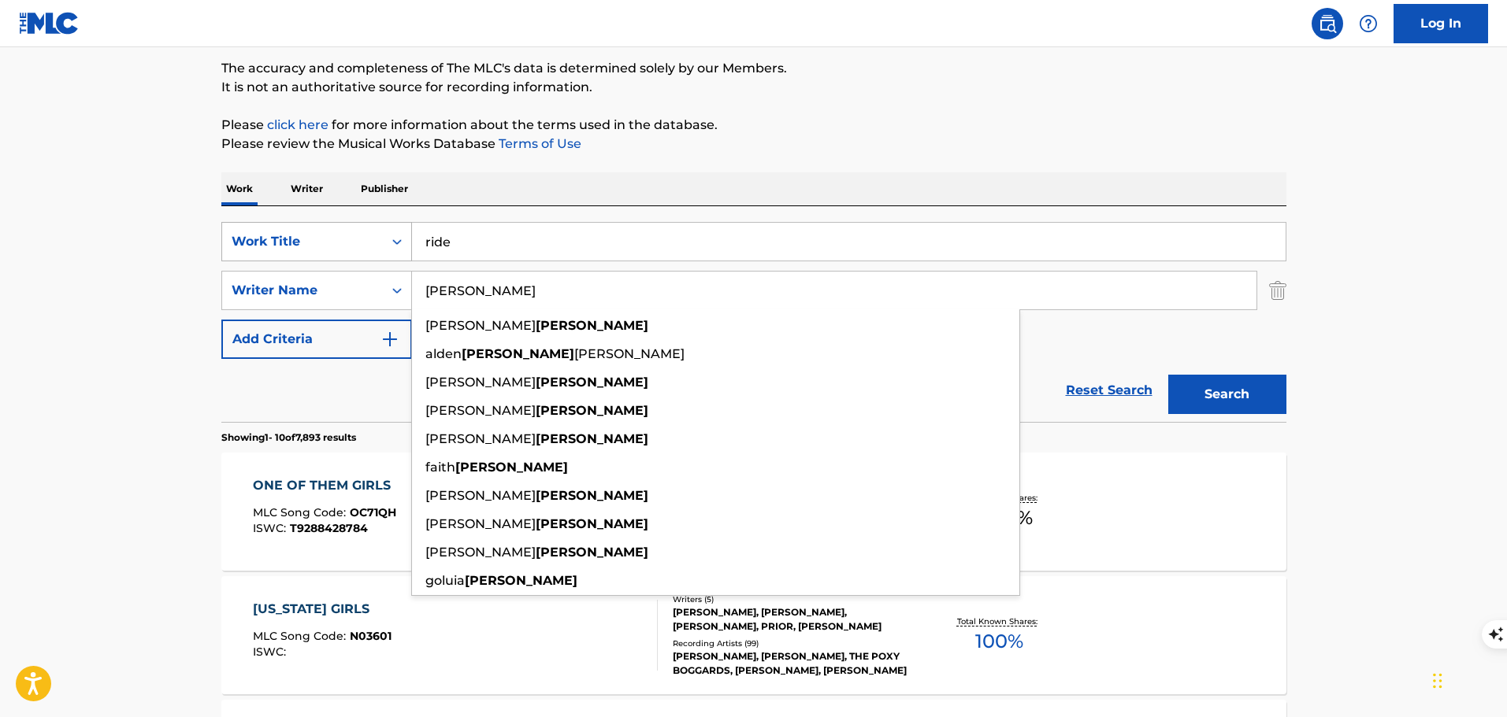
paste input "Ride"
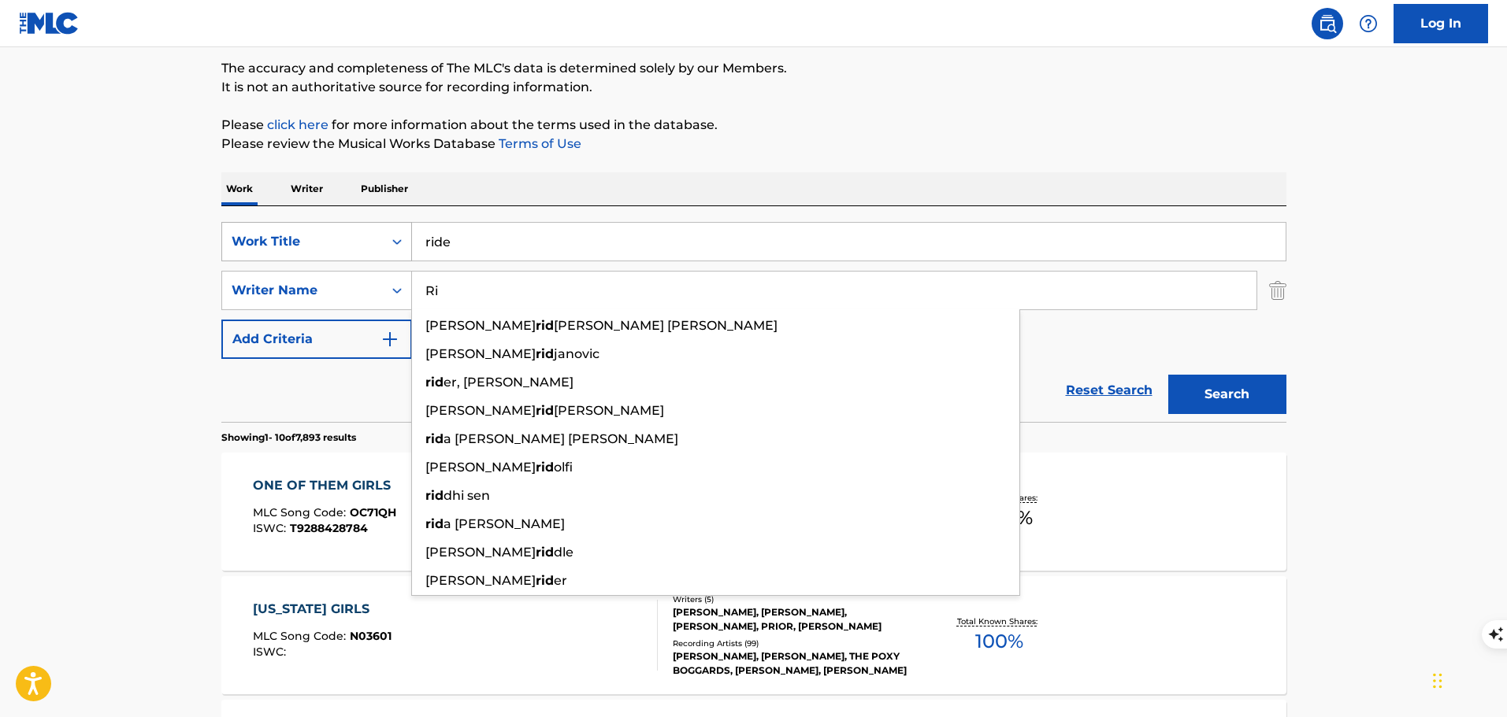
type input "R"
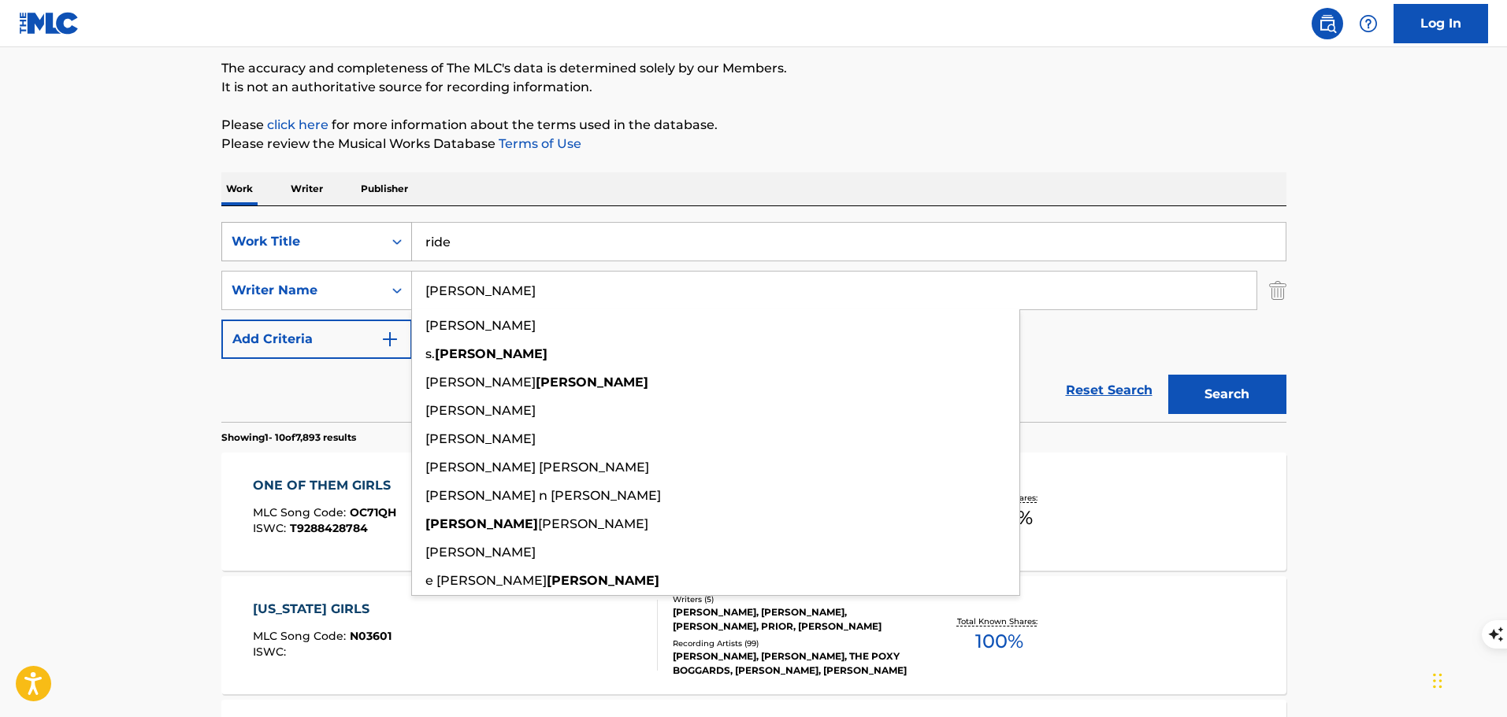
type input "[PERSON_NAME]"
click at [1168, 375] on button "Search" at bounding box center [1227, 394] width 118 height 39
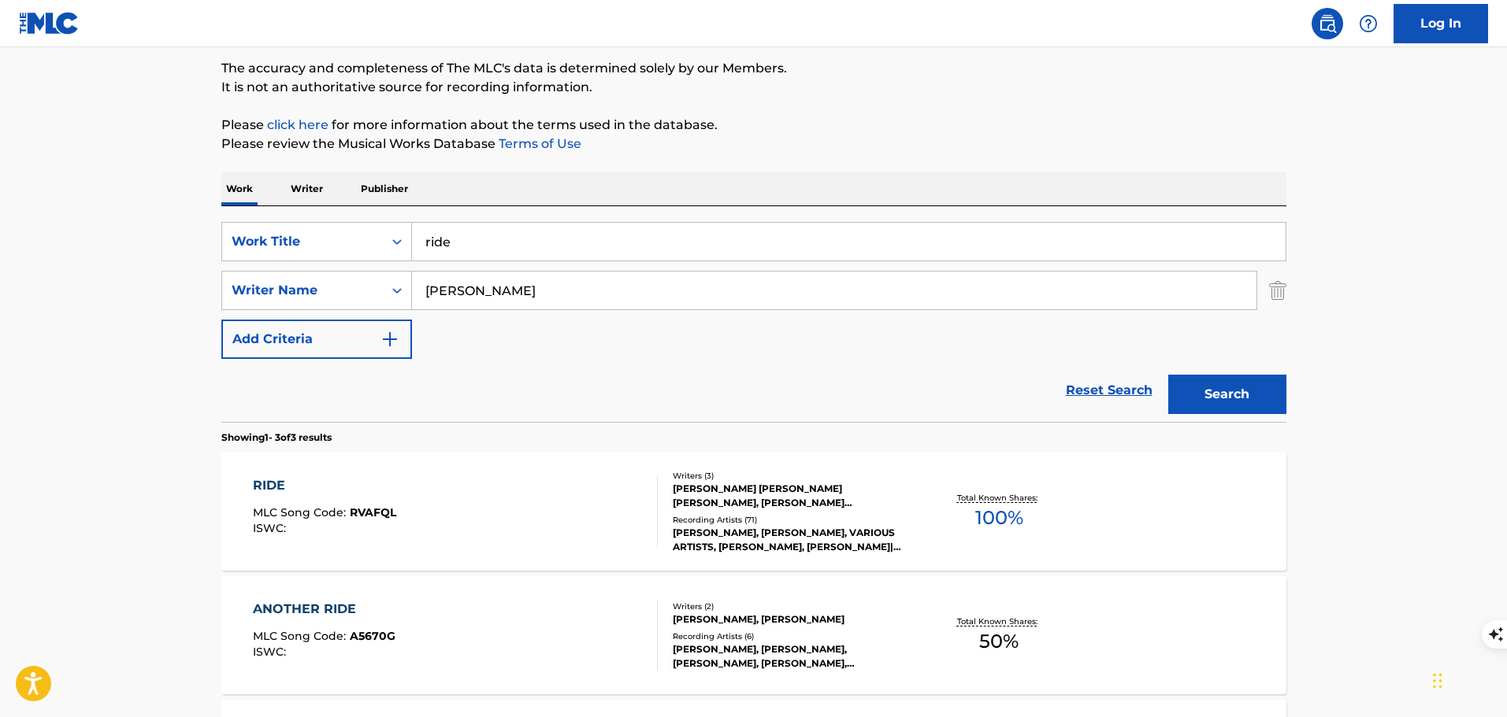
click at [599, 472] on div "RIDE MLC Song Code : RVAFQL ISWC : Writers ( 3 ) [PERSON_NAME] [PERSON_NAME] [P…" at bounding box center [753, 512] width 1065 height 118
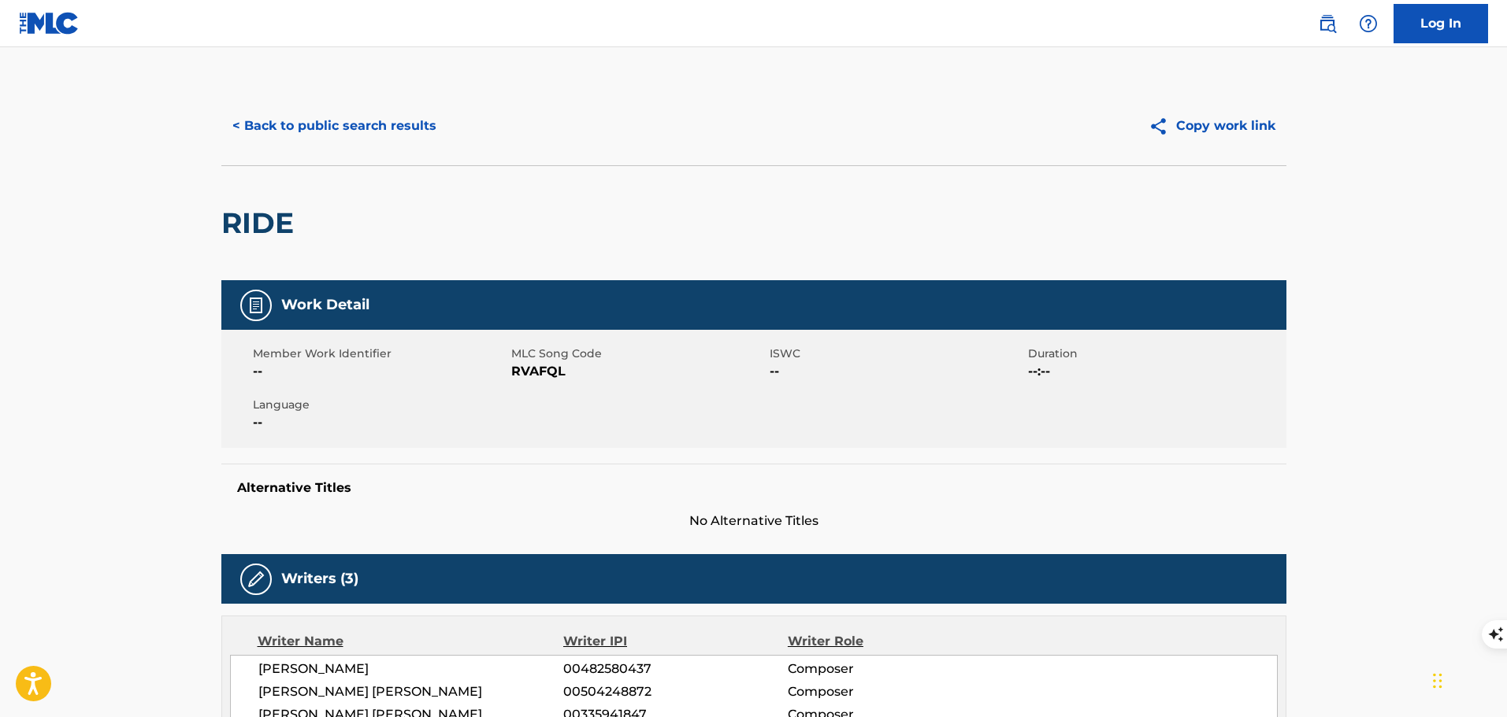
click at [280, 114] on button "< Back to public search results" at bounding box center [334, 125] width 226 height 39
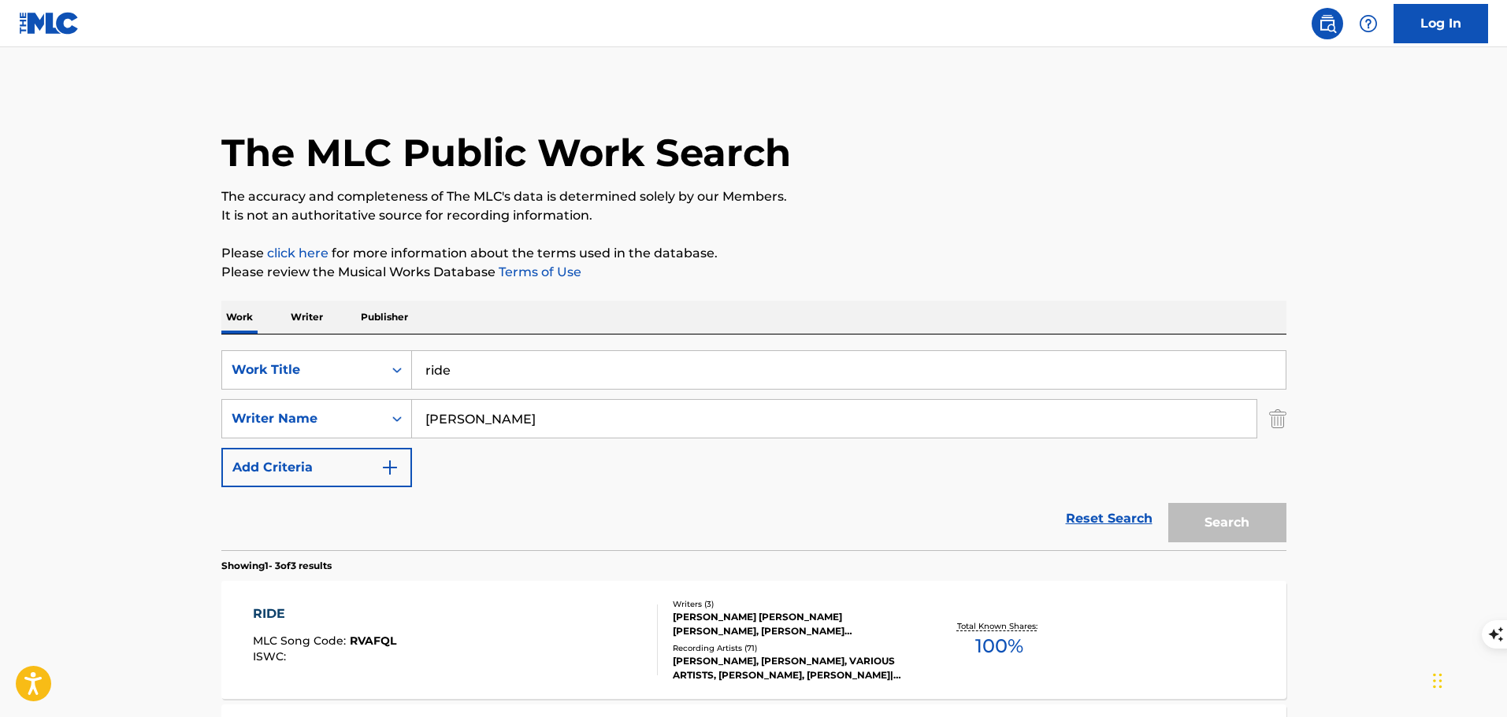
scroll to position [128, 0]
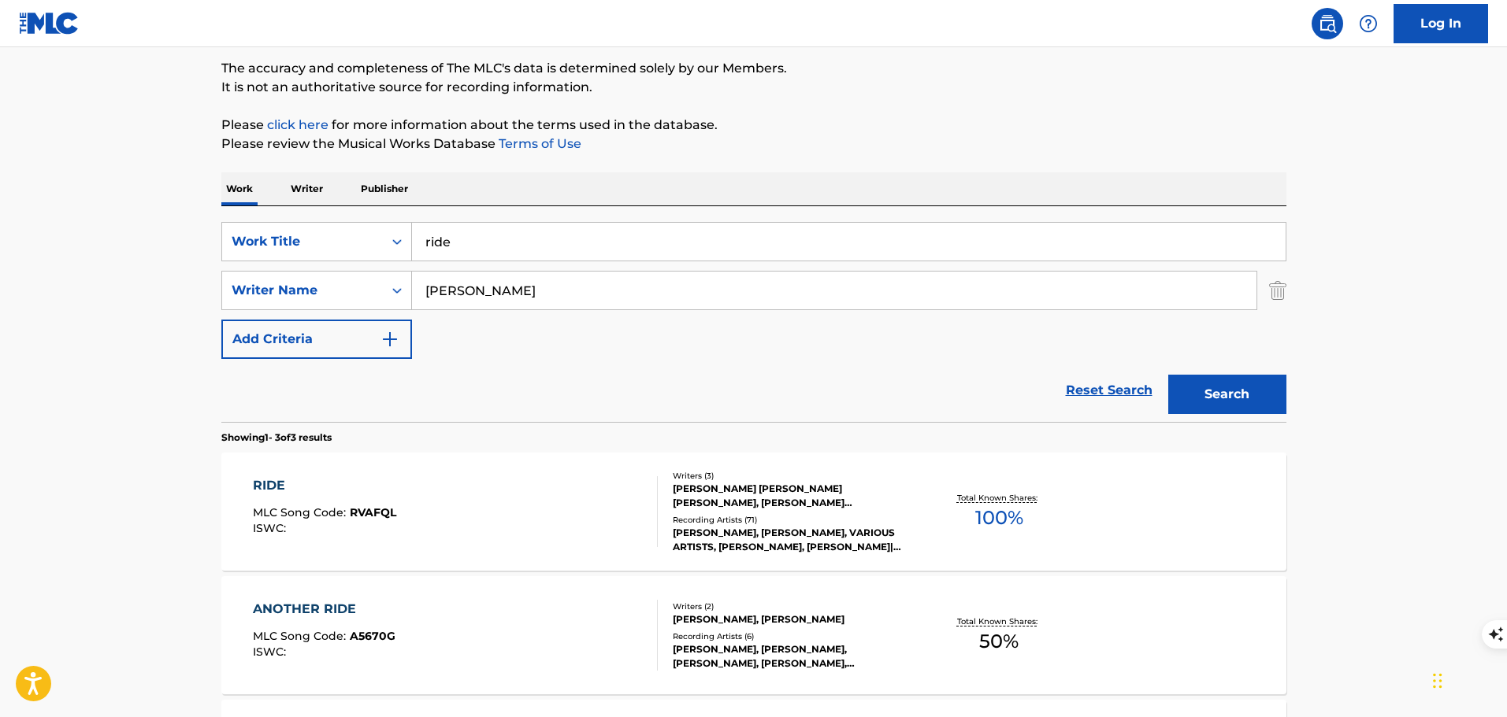
click at [592, 534] on div "RIDE MLC Song Code : RVAFQL ISWC :" at bounding box center [455, 511] width 405 height 71
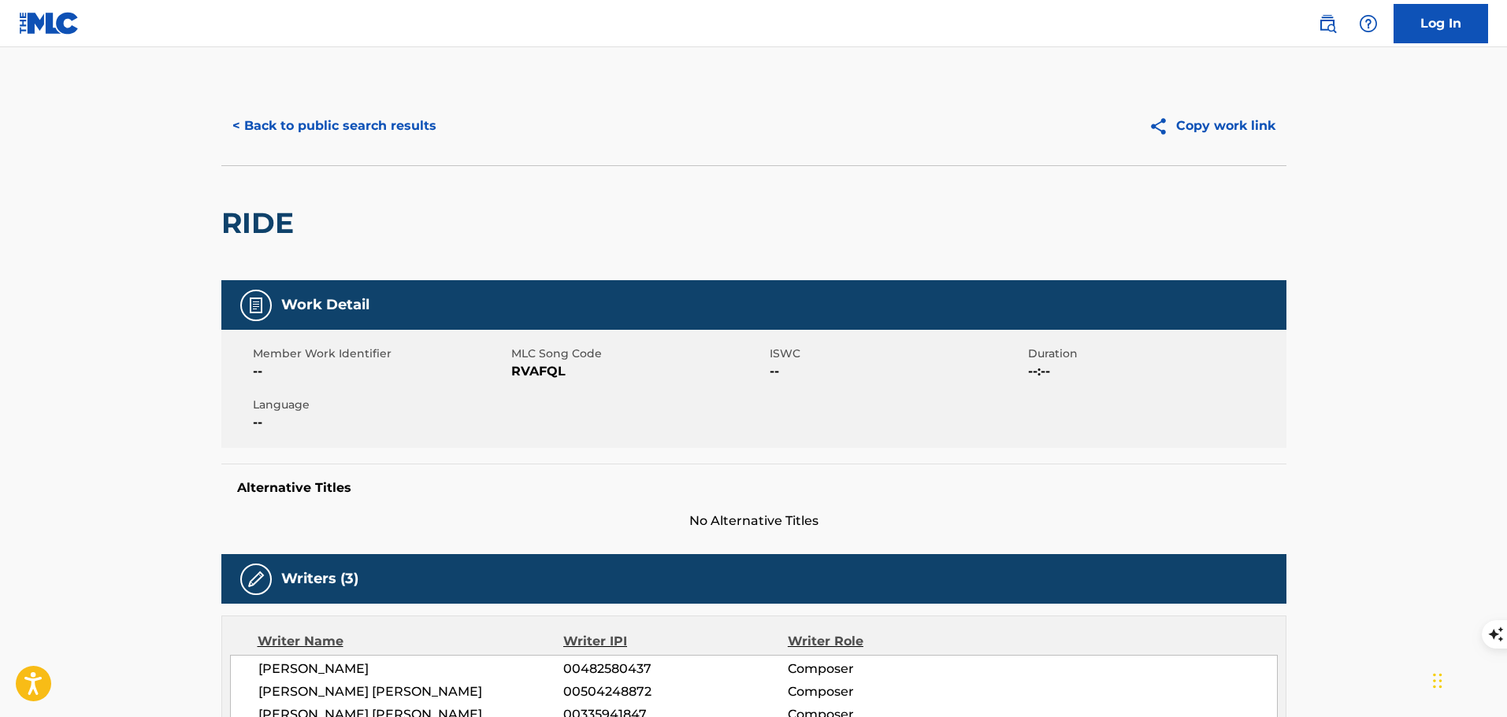
click at [385, 117] on button "< Back to public search results" at bounding box center [334, 125] width 226 height 39
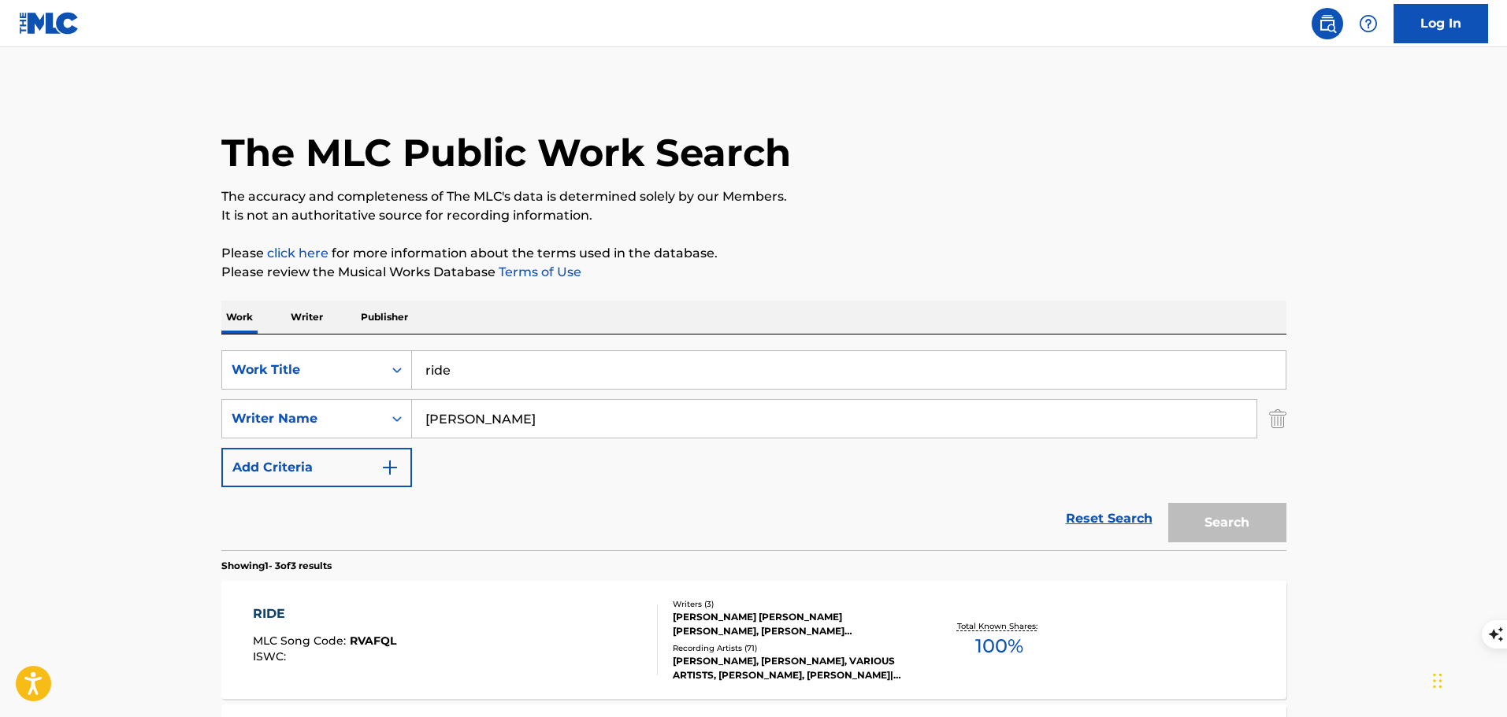
scroll to position [128, 0]
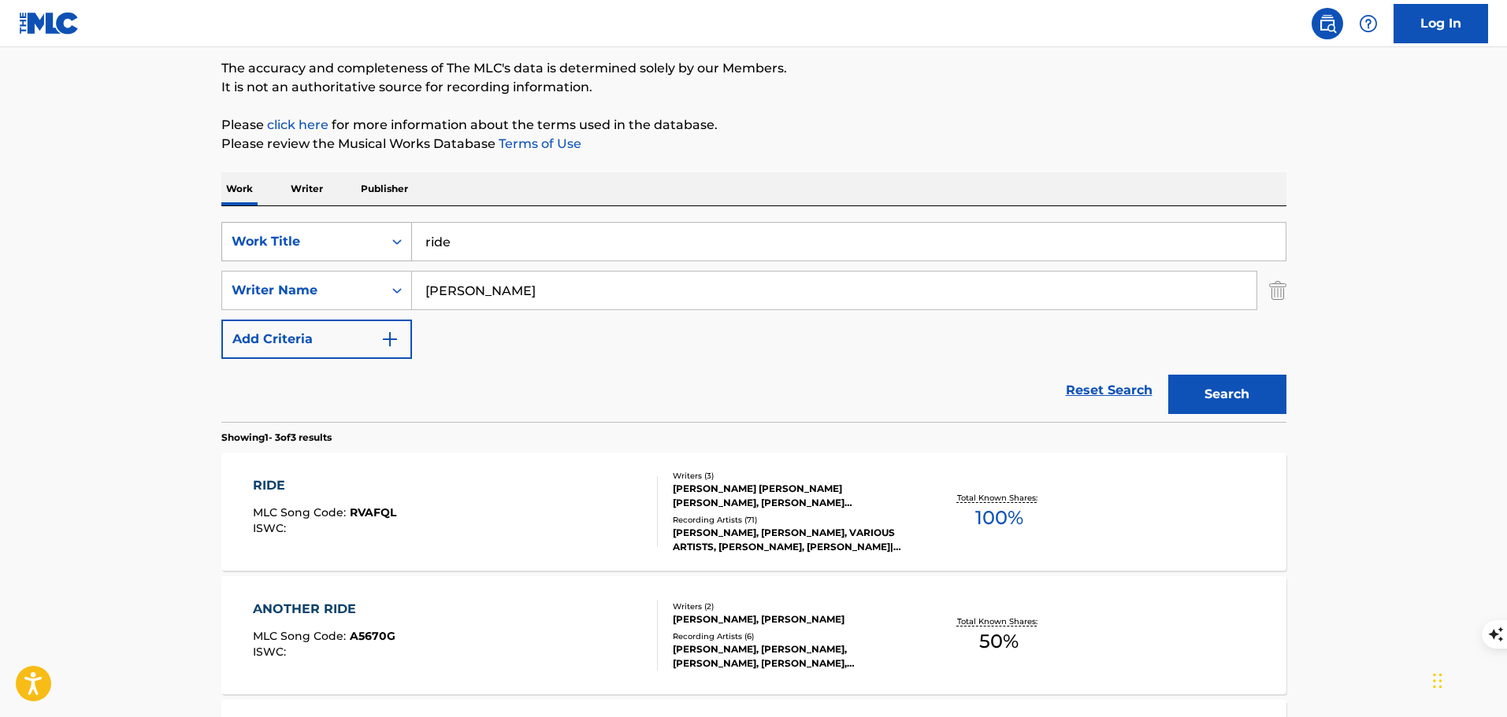
drag, startPoint x: 522, startPoint y: 244, endPoint x: 384, endPoint y: 253, distance: 138.9
click at [384, 253] on div "SearchWithCriteria783a08bd-d74c-4539-ab6c-d5032e3cb138 Work Title ride" at bounding box center [753, 241] width 1065 height 39
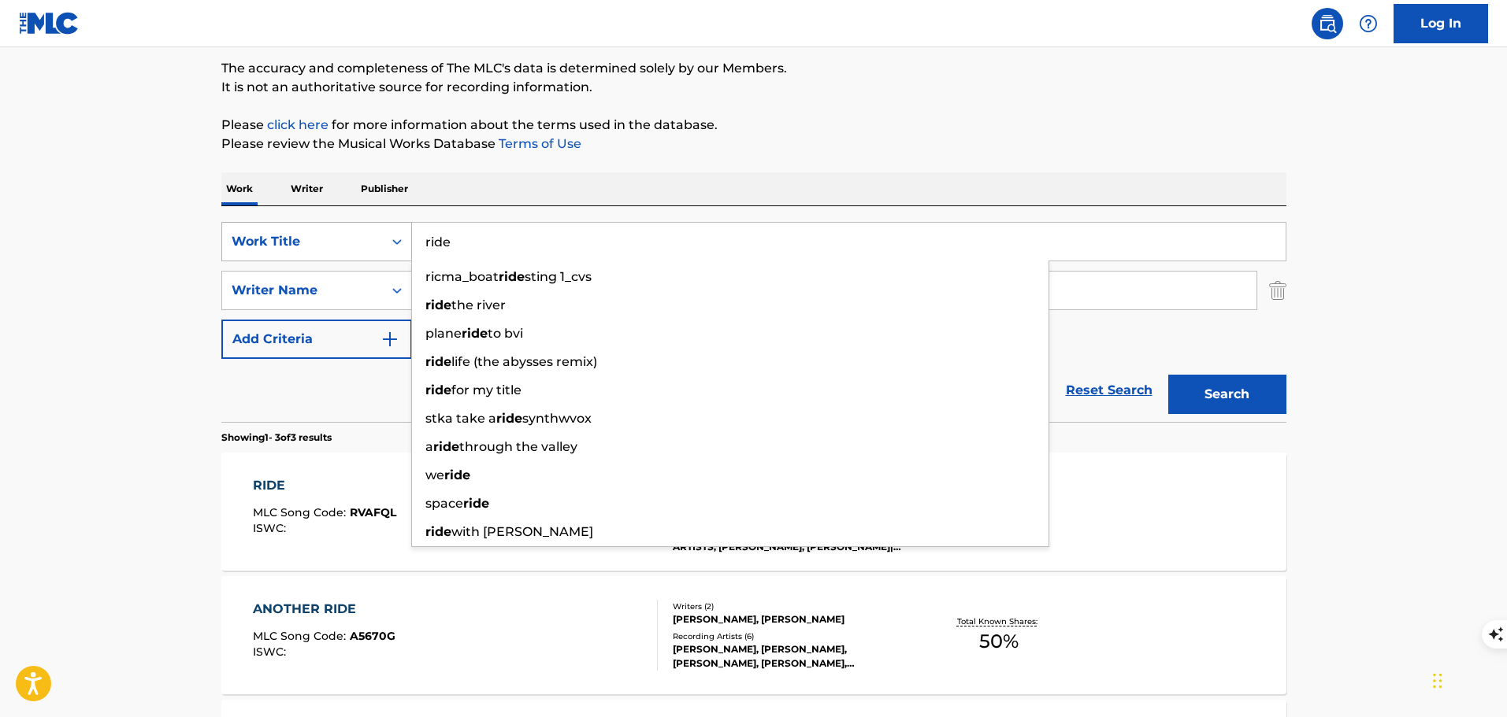
paste input "Easy To Lov"
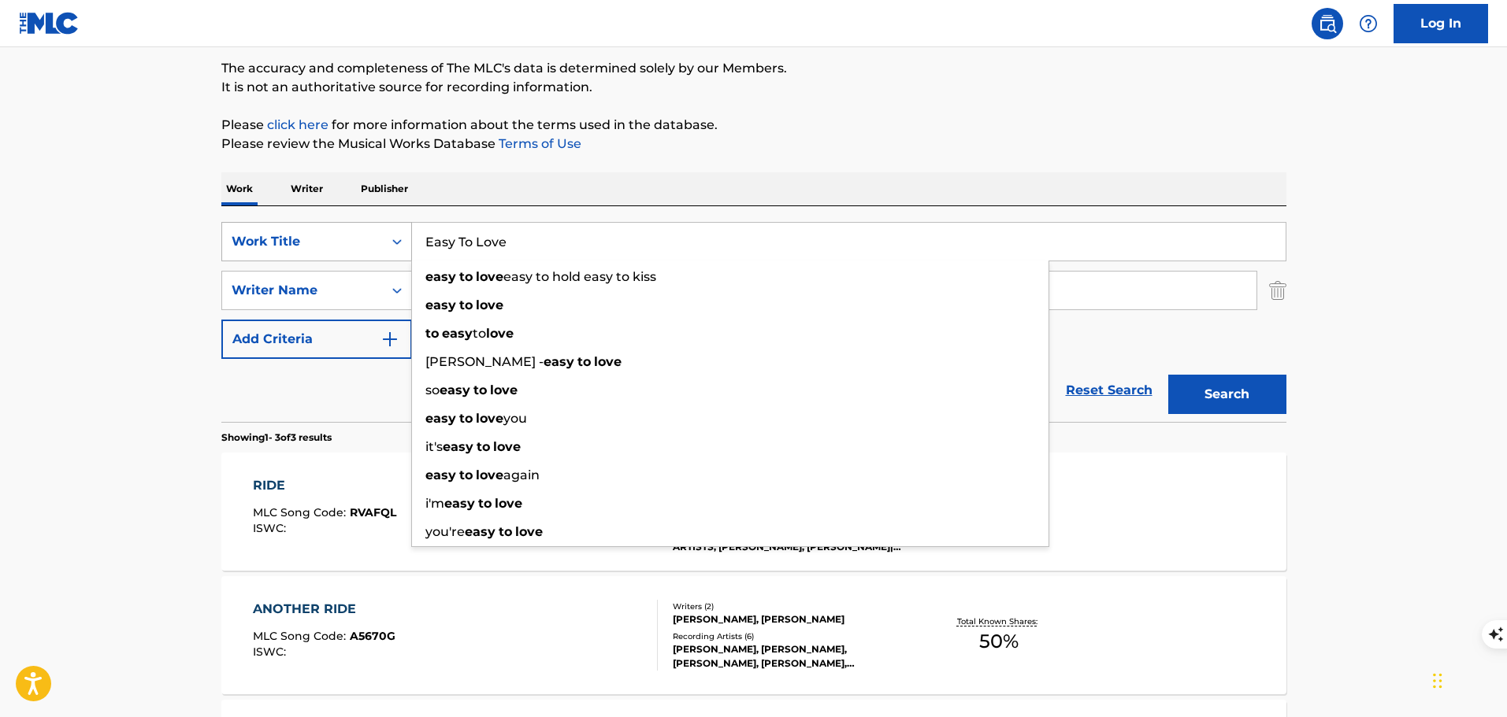
type input "Easy To Love"
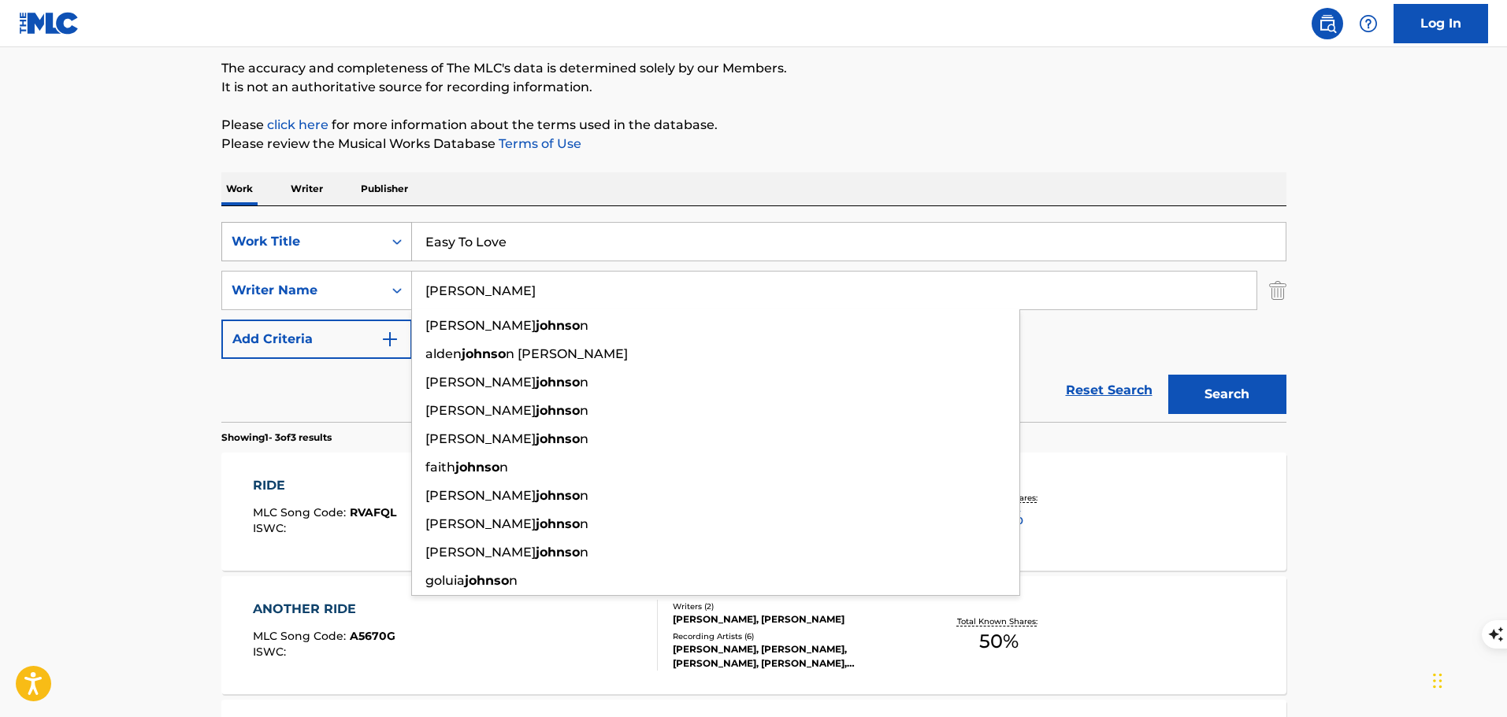
click at [1168, 375] on button "Search" at bounding box center [1227, 394] width 118 height 39
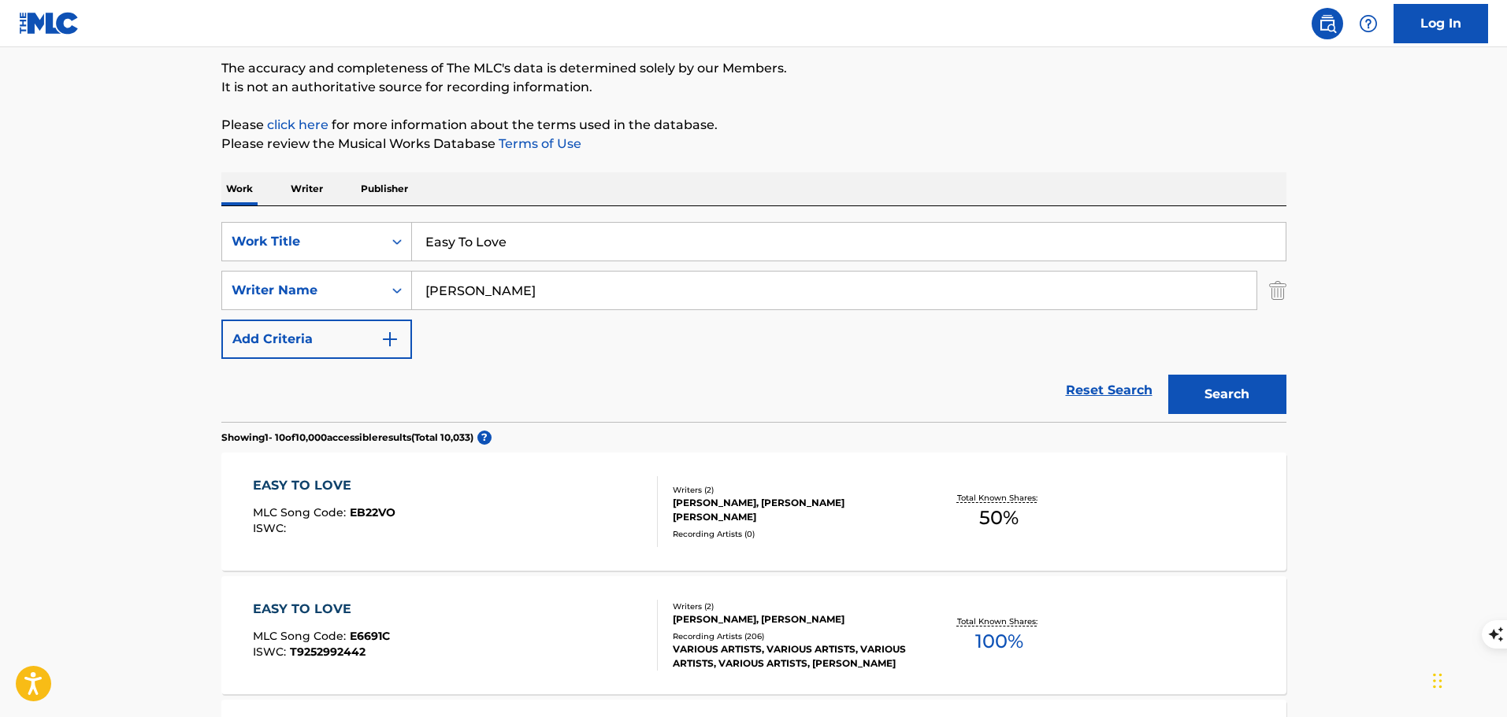
scroll to position [50, 0]
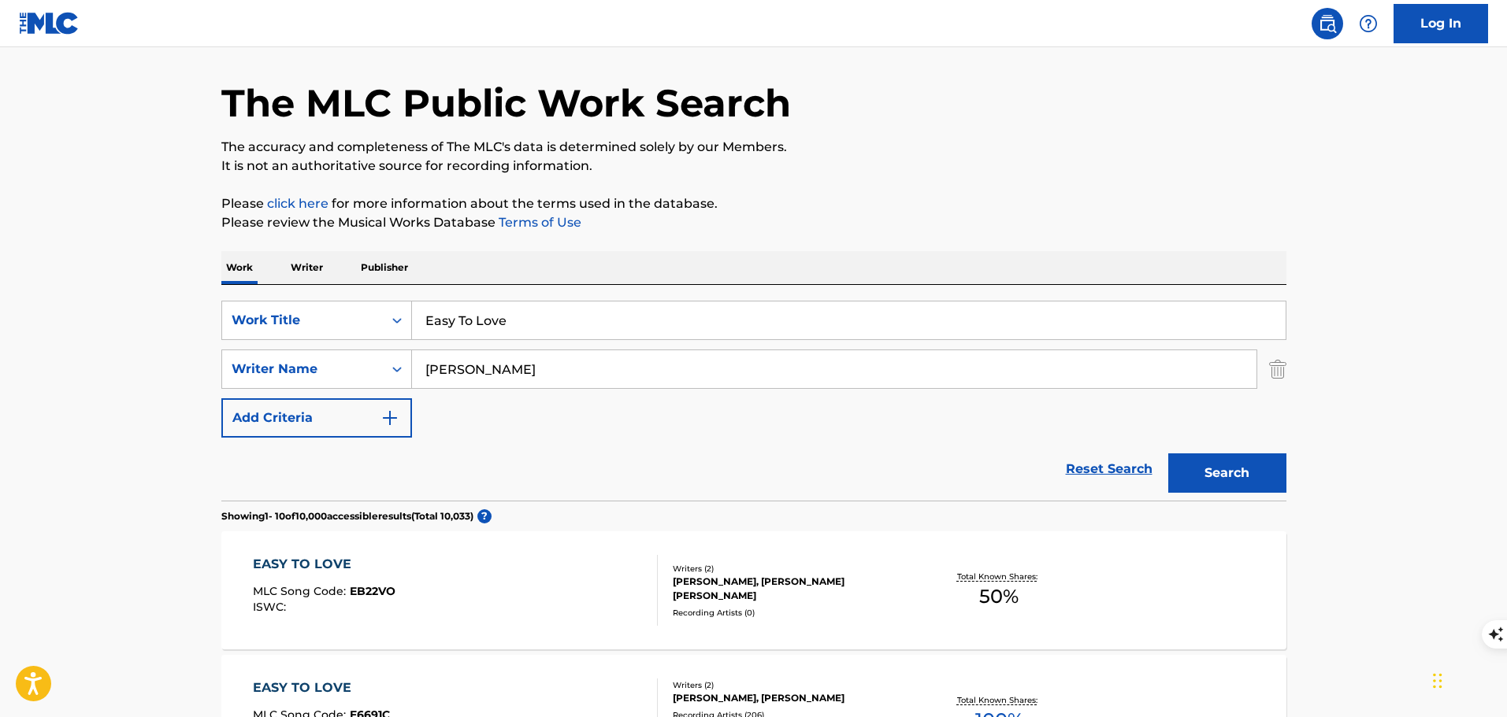
click at [419, 365] on input "[PERSON_NAME]" at bounding box center [834, 369] width 844 height 38
type input "[PERSON_NAME]"
click at [1168, 454] on button "Search" at bounding box center [1227, 473] width 118 height 39
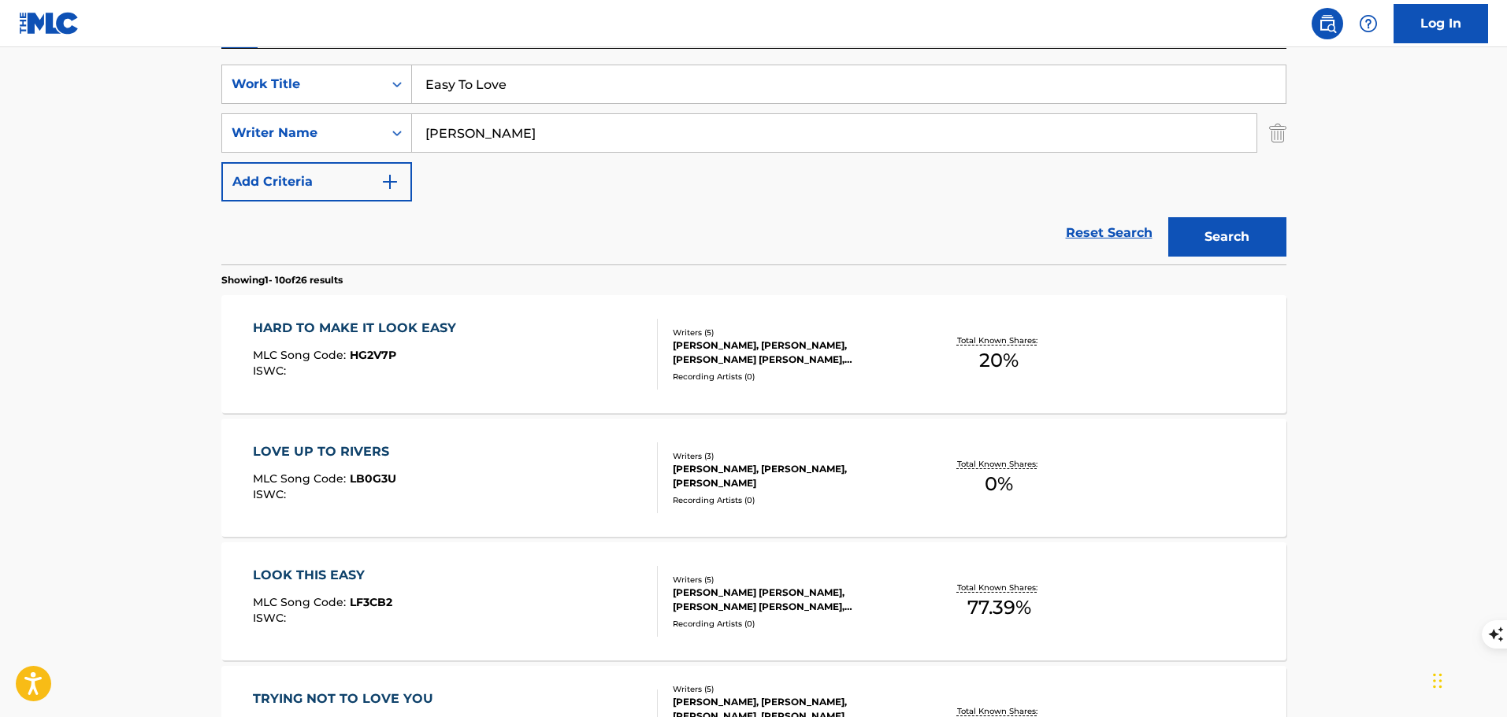
scroll to position [128, 0]
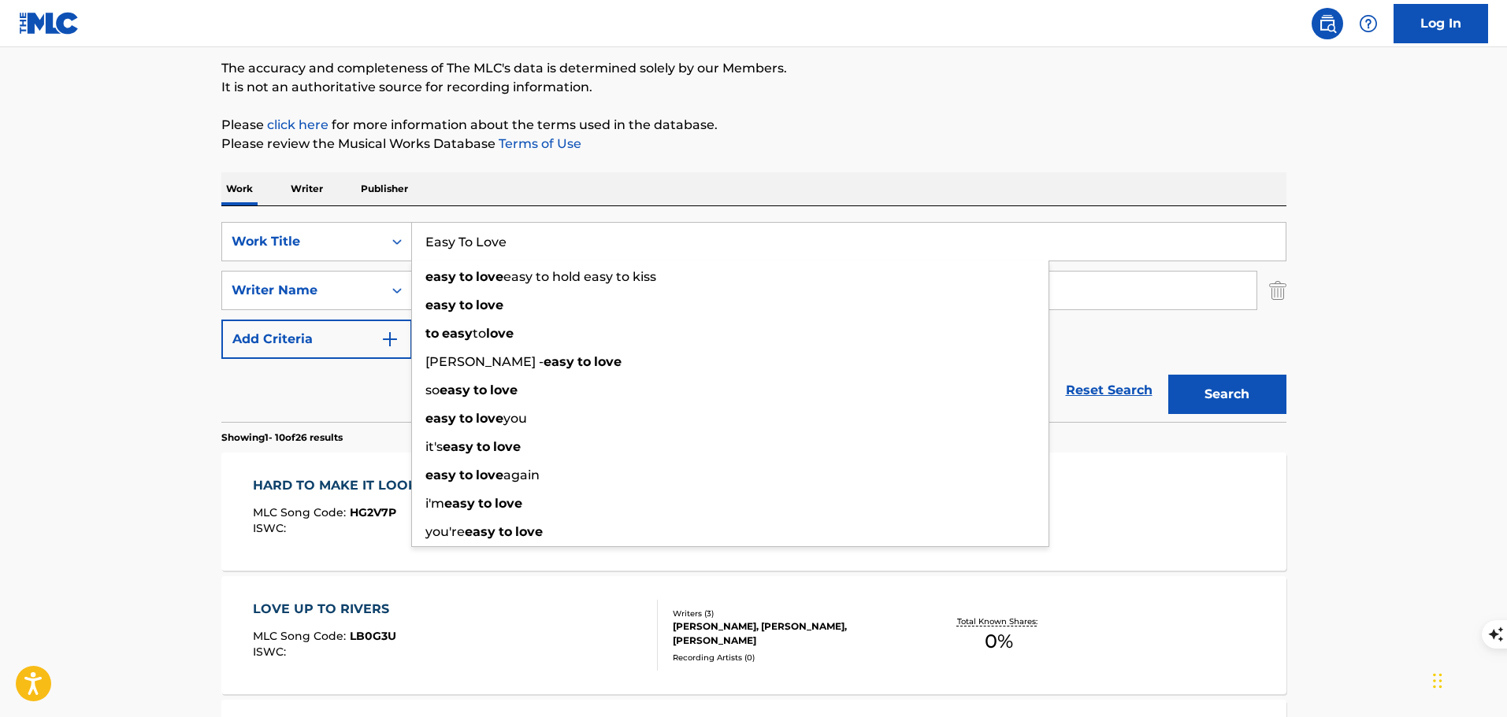
drag, startPoint x: 569, startPoint y: 238, endPoint x: 421, endPoint y: 244, distance: 148.2
click at [421, 244] on input "Easy To Love" at bounding box center [848, 242] width 873 height 38
paste input "My Side of Midnight"
type input "My Side of Midnight"
click at [1168, 375] on button "Search" at bounding box center [1227, 394] width 118 height 39
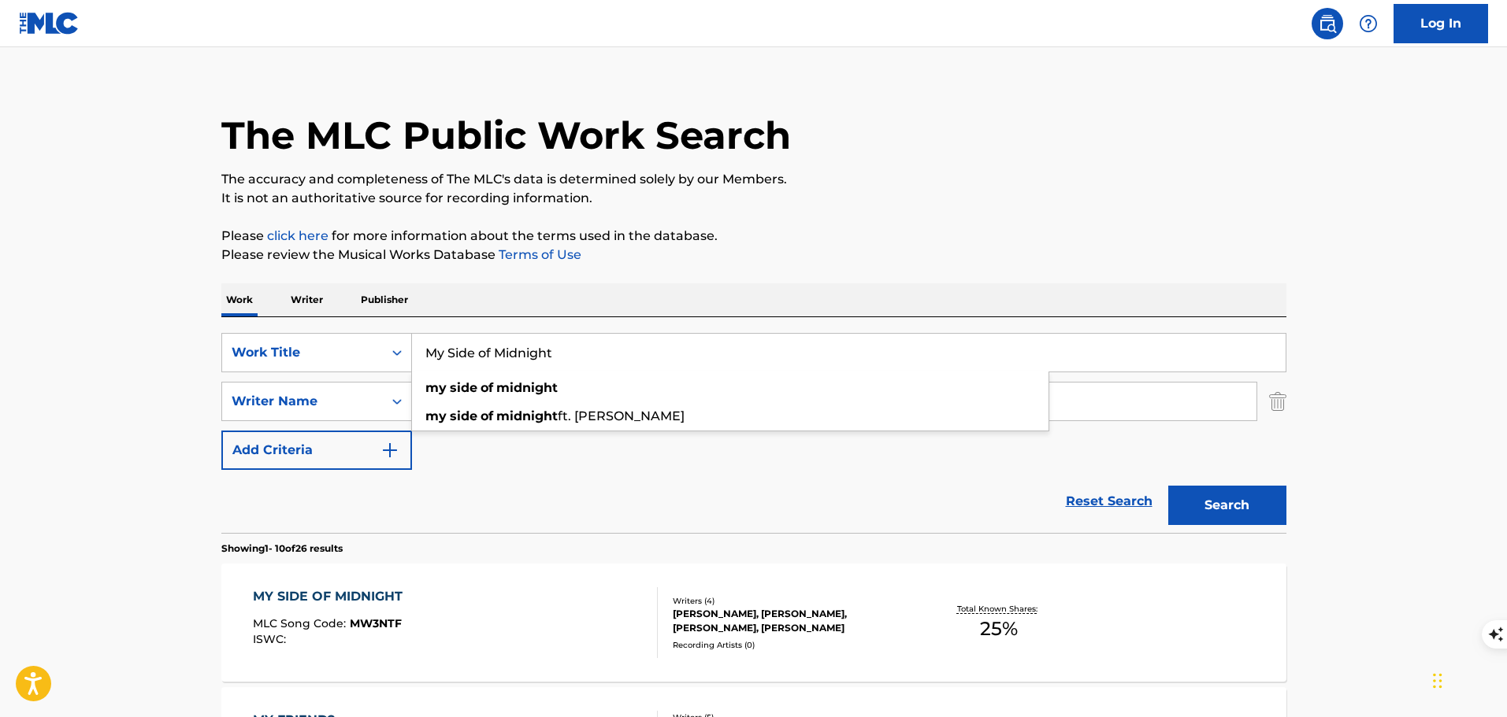
scroll to position [96, 0]
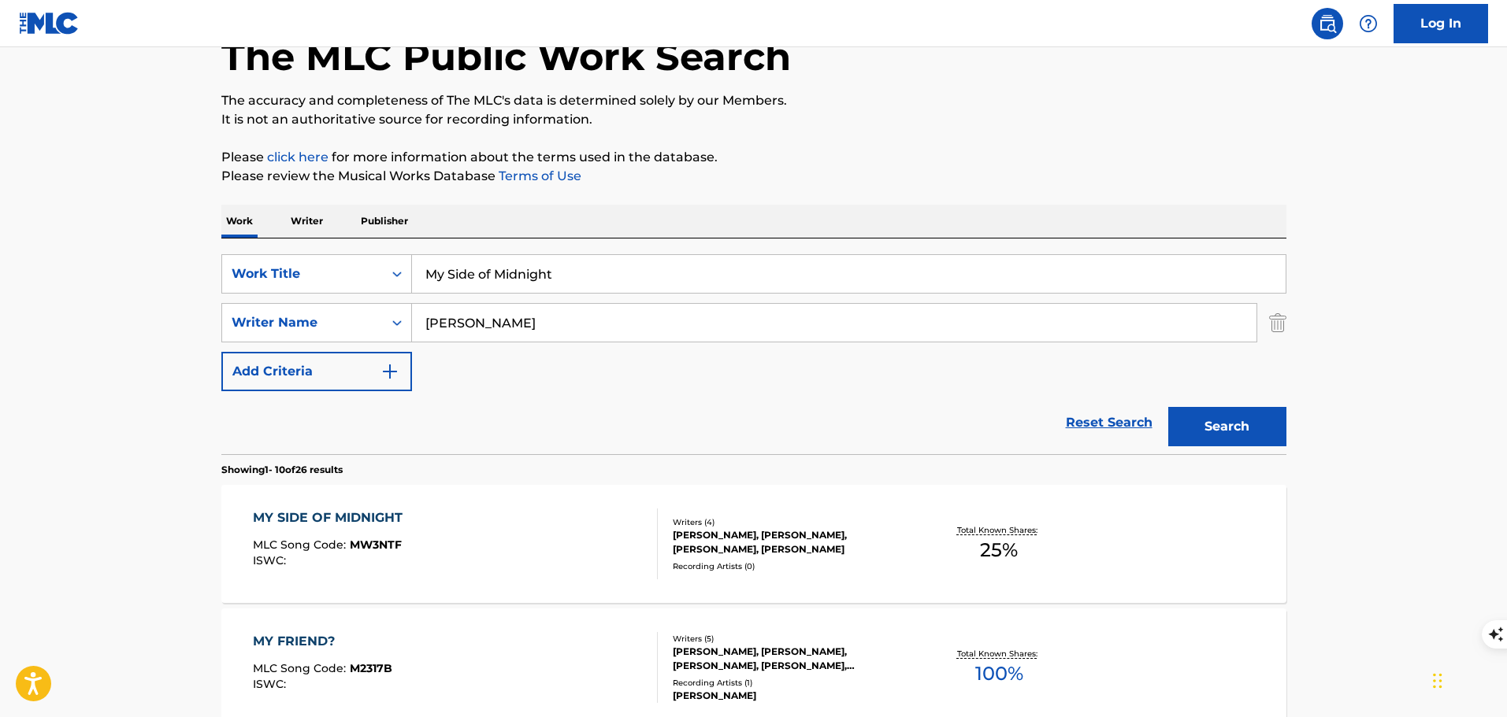
click at [593, 551] on div "MY SIDE OF MIDNIGHT MLC Song Code : MW3NTF ISWC :" at bounding box center [455, 544] width 405 height 71
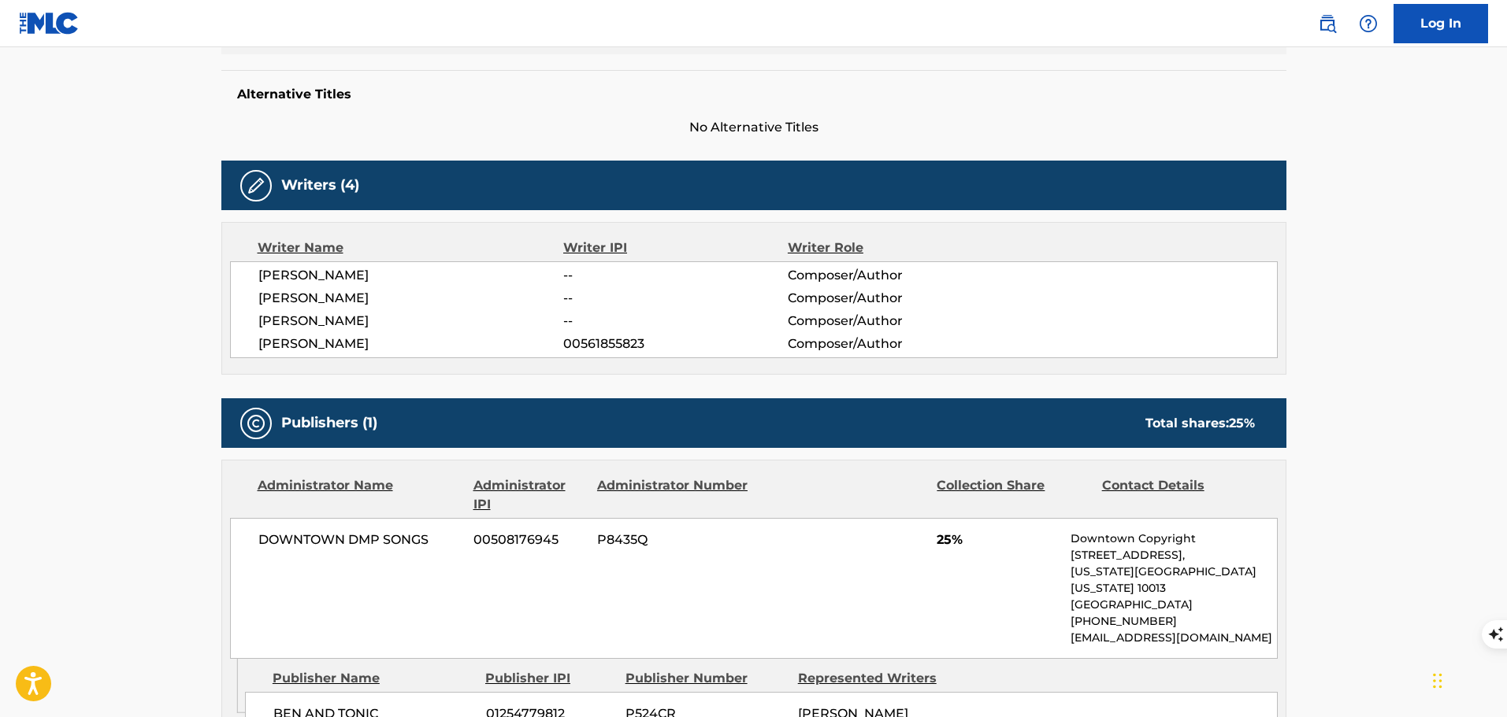
scroll to position [473, 0]
